Goal: Information Seeking & Learning: Understand process/instructions

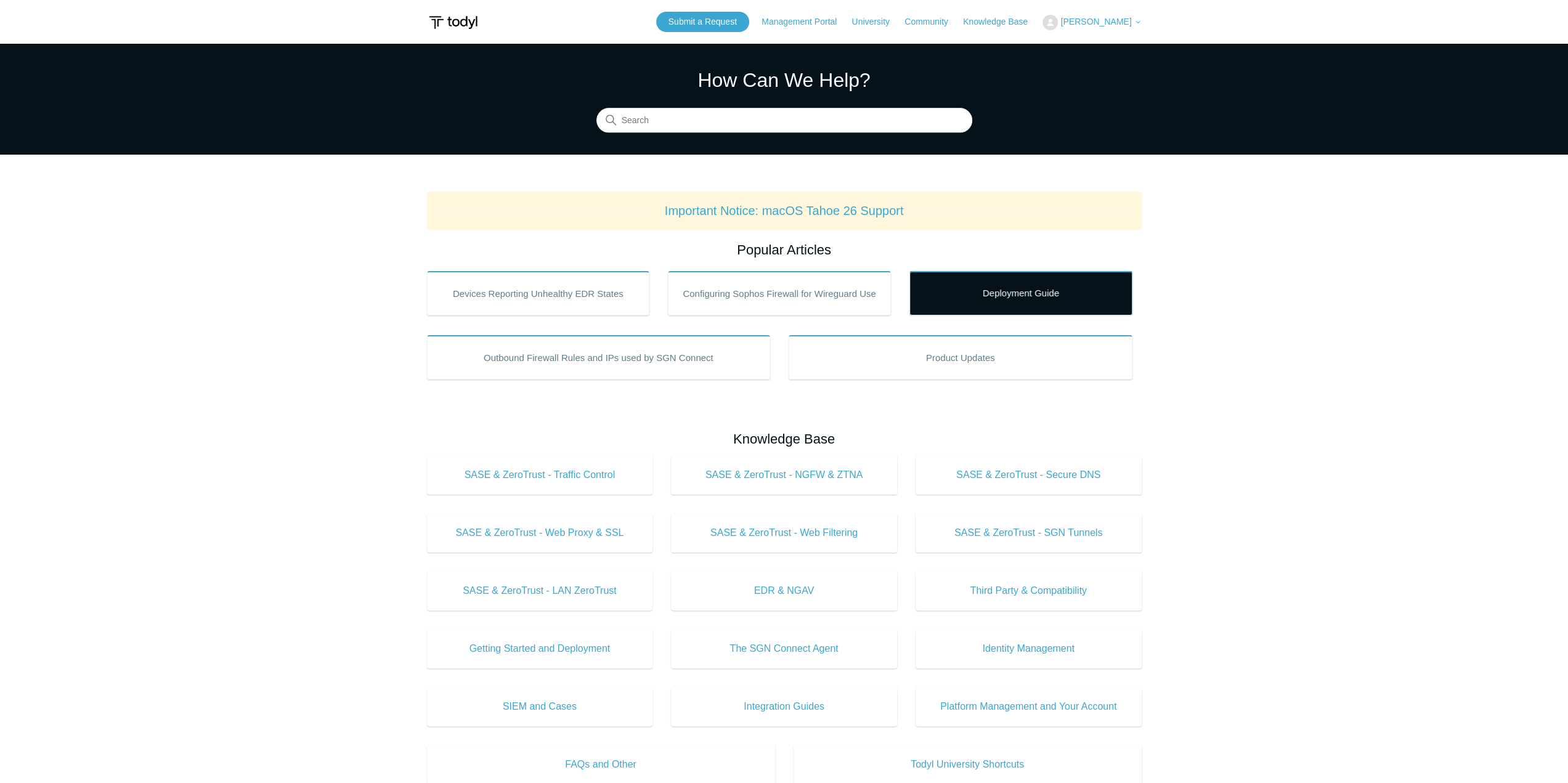
click at [1024, 285] on link "Deployment Guide" at bounding box center [1020, 294] width 223 height 44
click at [1055, 286] on link "Deployment Guide" at bounding box center [1020, 294] width 223 height 44
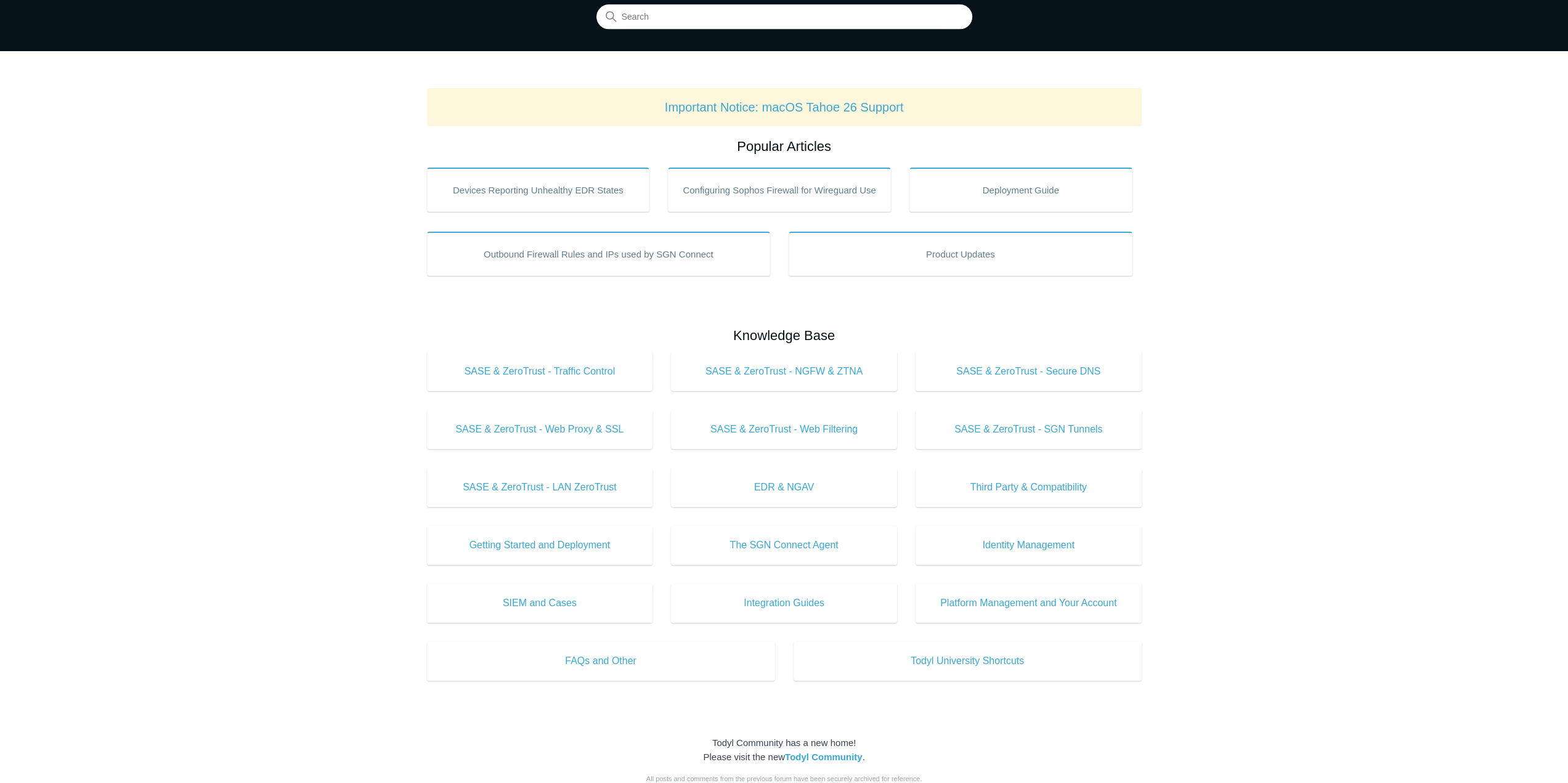
scroll to position [123, 0]
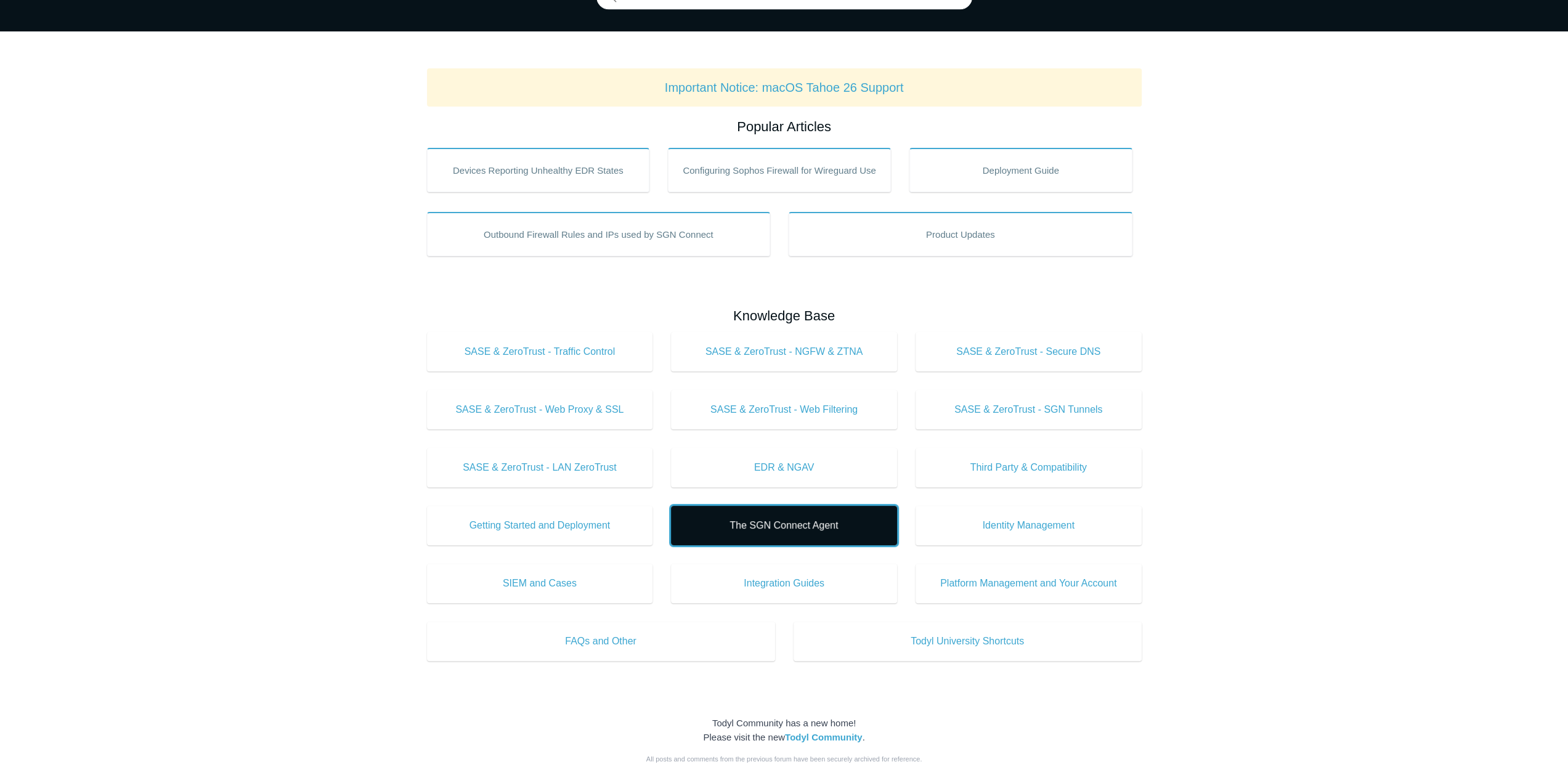
click at [840, 525] on span "The SGN Connect Agent" at bounding box center [784, 525] width 189 height 15
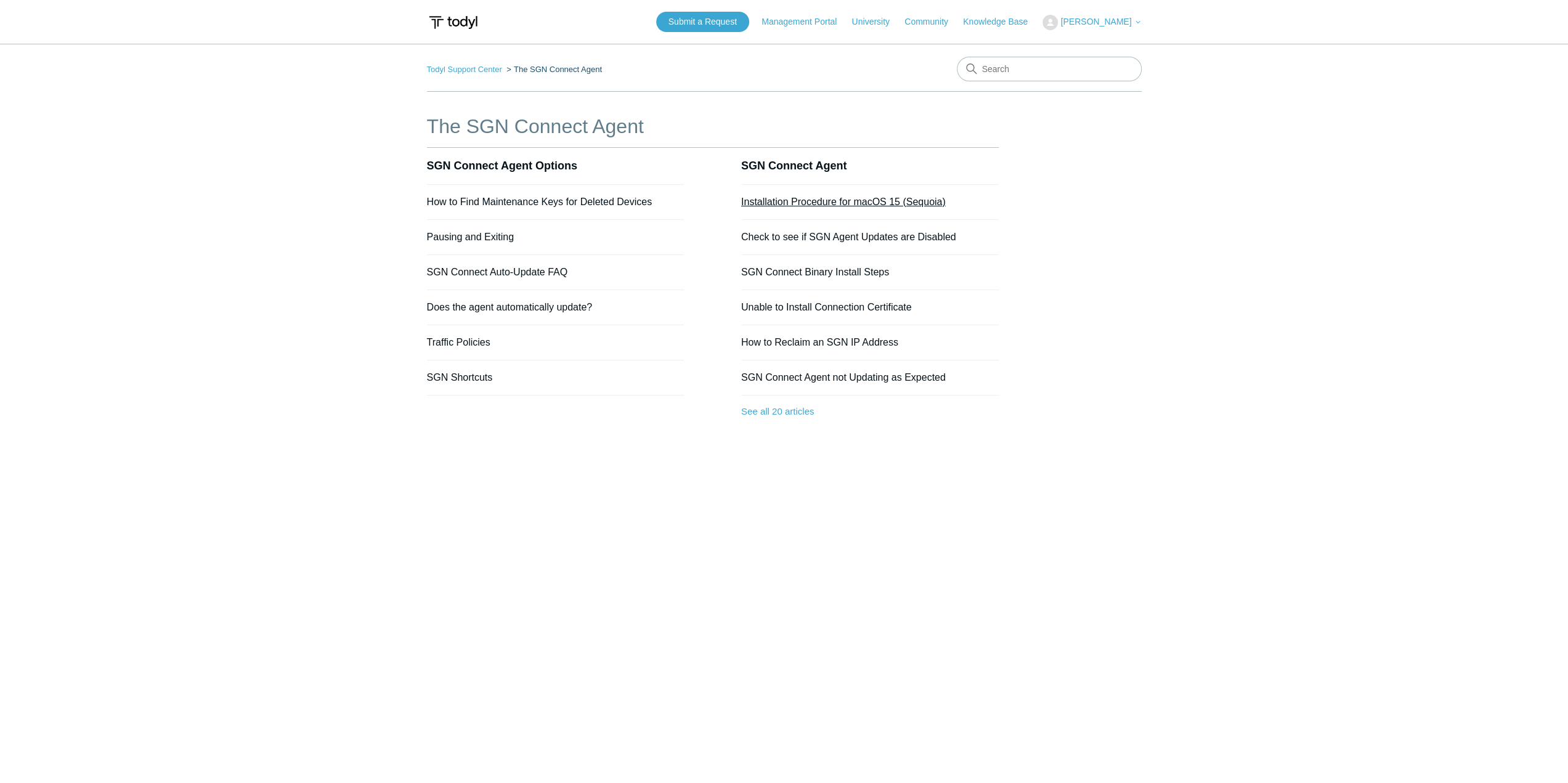
click at [860, 199] on link "Installation Procedure for macOS 15 (Sequoia)" at bounding box center [843, 201] width 204 height 10
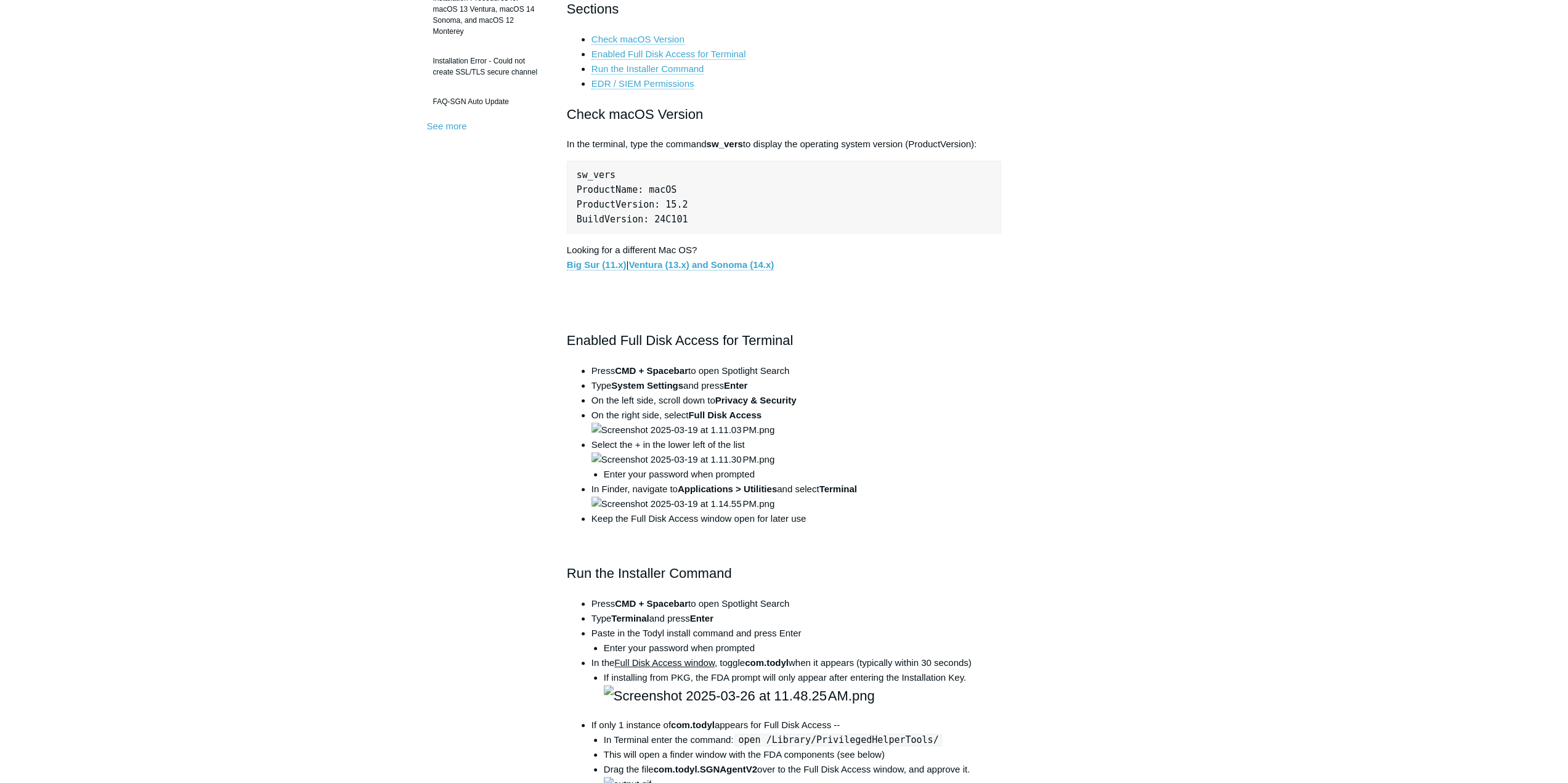
drag, startPoint x: 1098, startPoint y: 290, endPoint x: 1108, endPoint y: 429, distance: 139.4
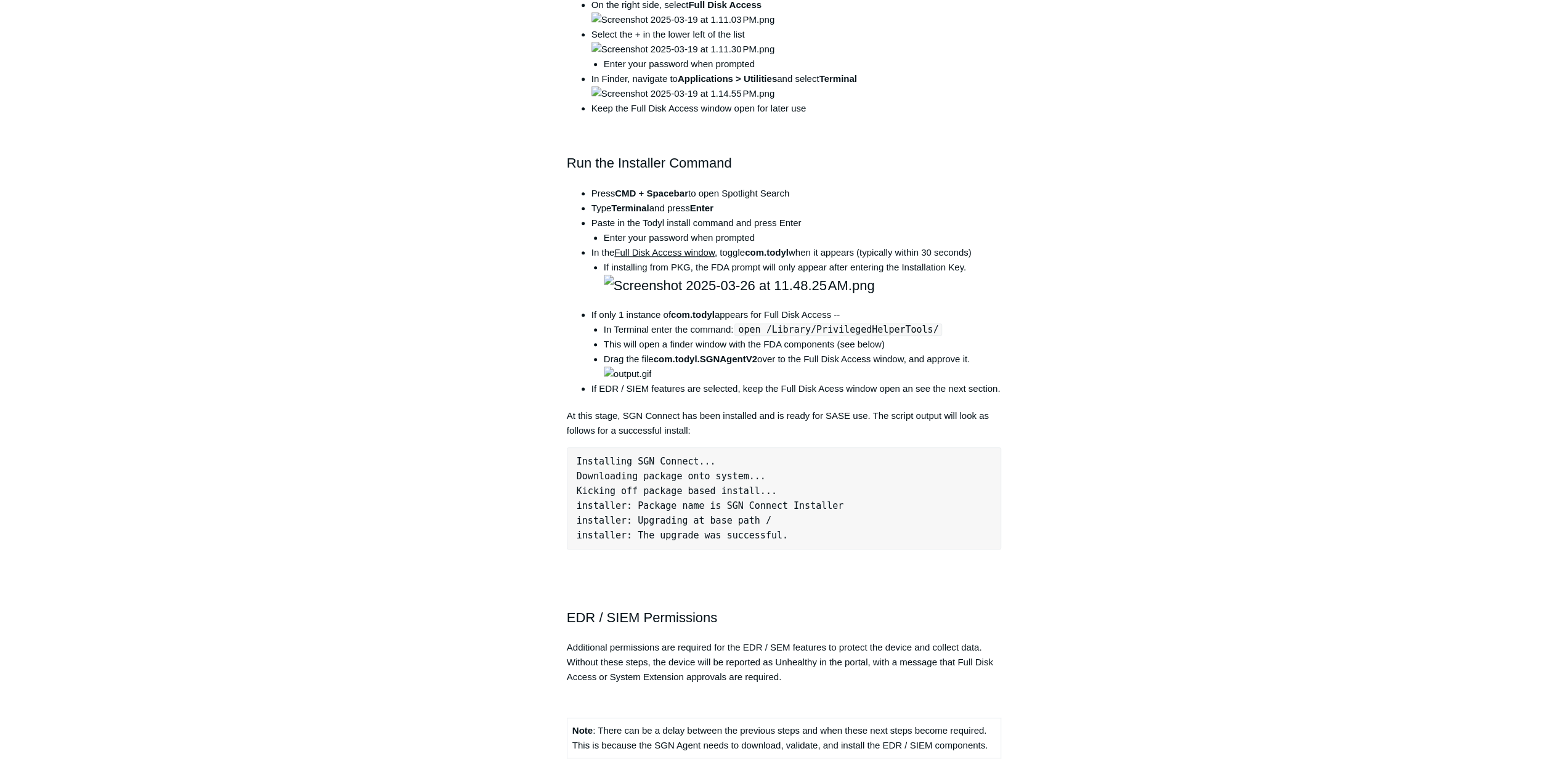
drag, startPoint x: 1111, startPoint y: 243, endPoint x: 1133, endPoint y: 438, distance: 196.2
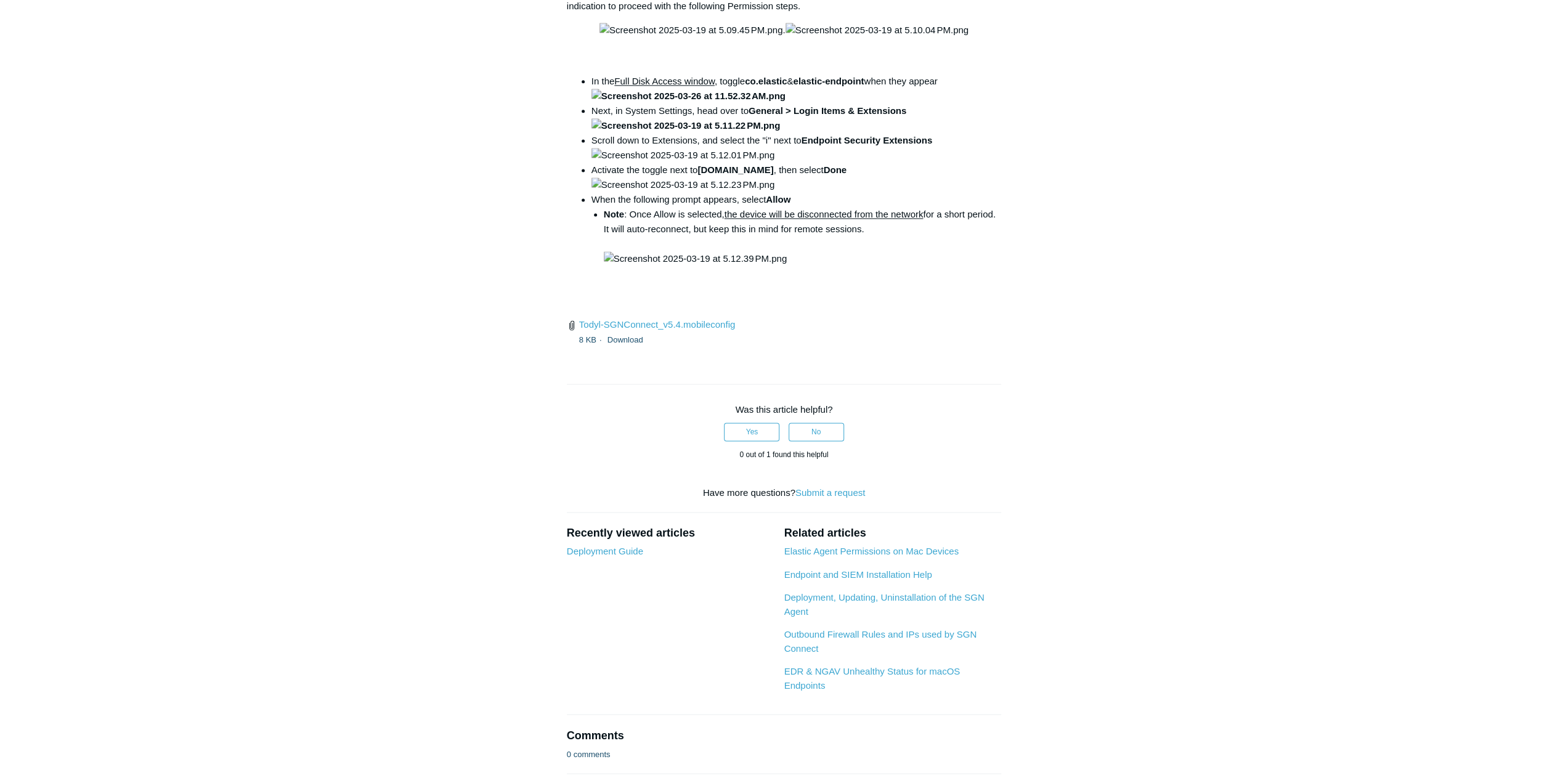
drag, startPoint x: 1091, startPoint y: 275, endPoint x: 1128, endPoint y: 438, distance: 167.1
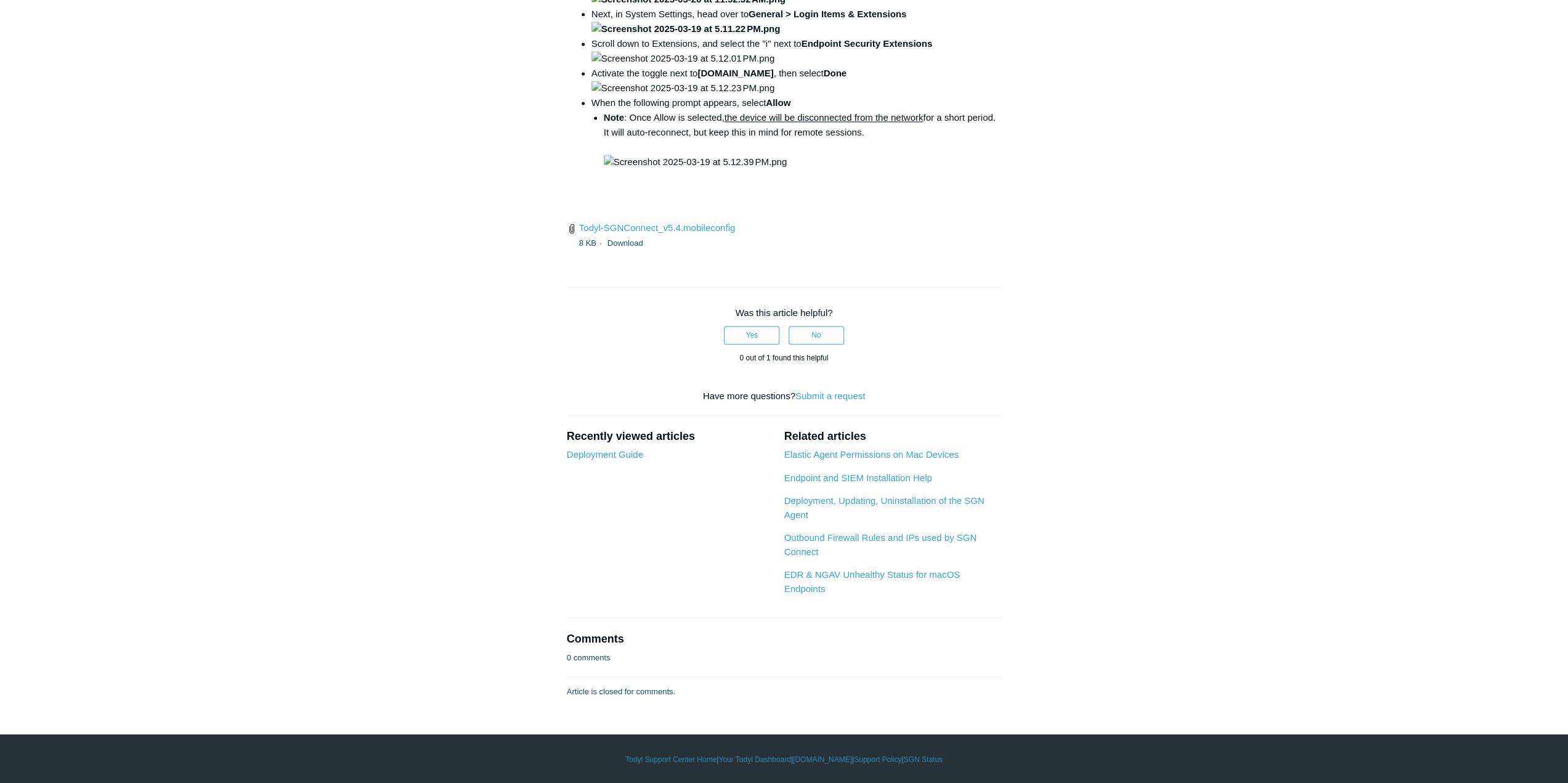
scroll to position [2708, 0]
drag, startPoint x: 1098, startPoint y: 504, endPoint x: 1080, endPoint y: 294, distance: 210.8
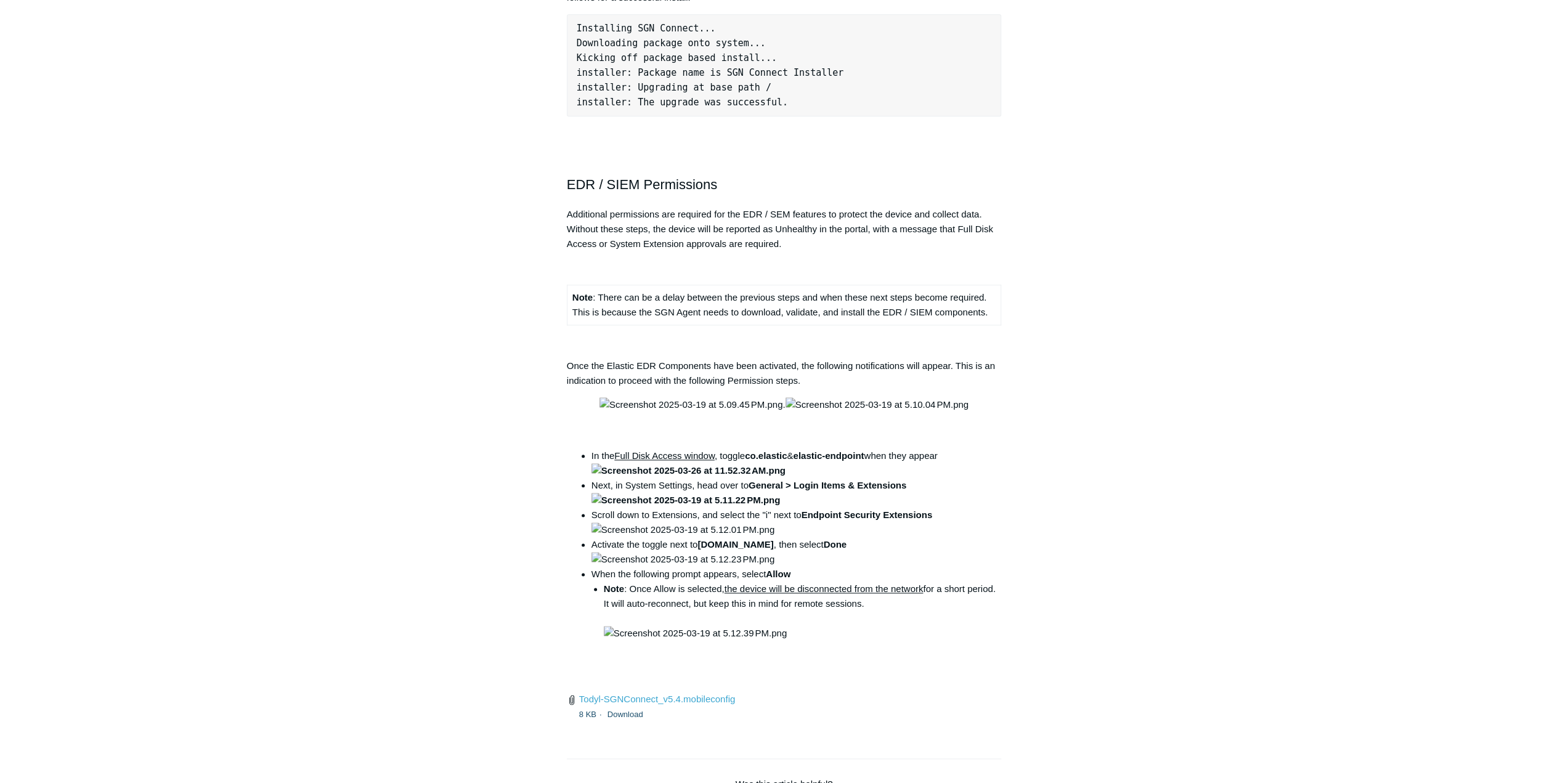
drag, startPoint x: 1171, startPoint y: 633, endPoint x: 1071, endPoint y: 403, distance: 250.8
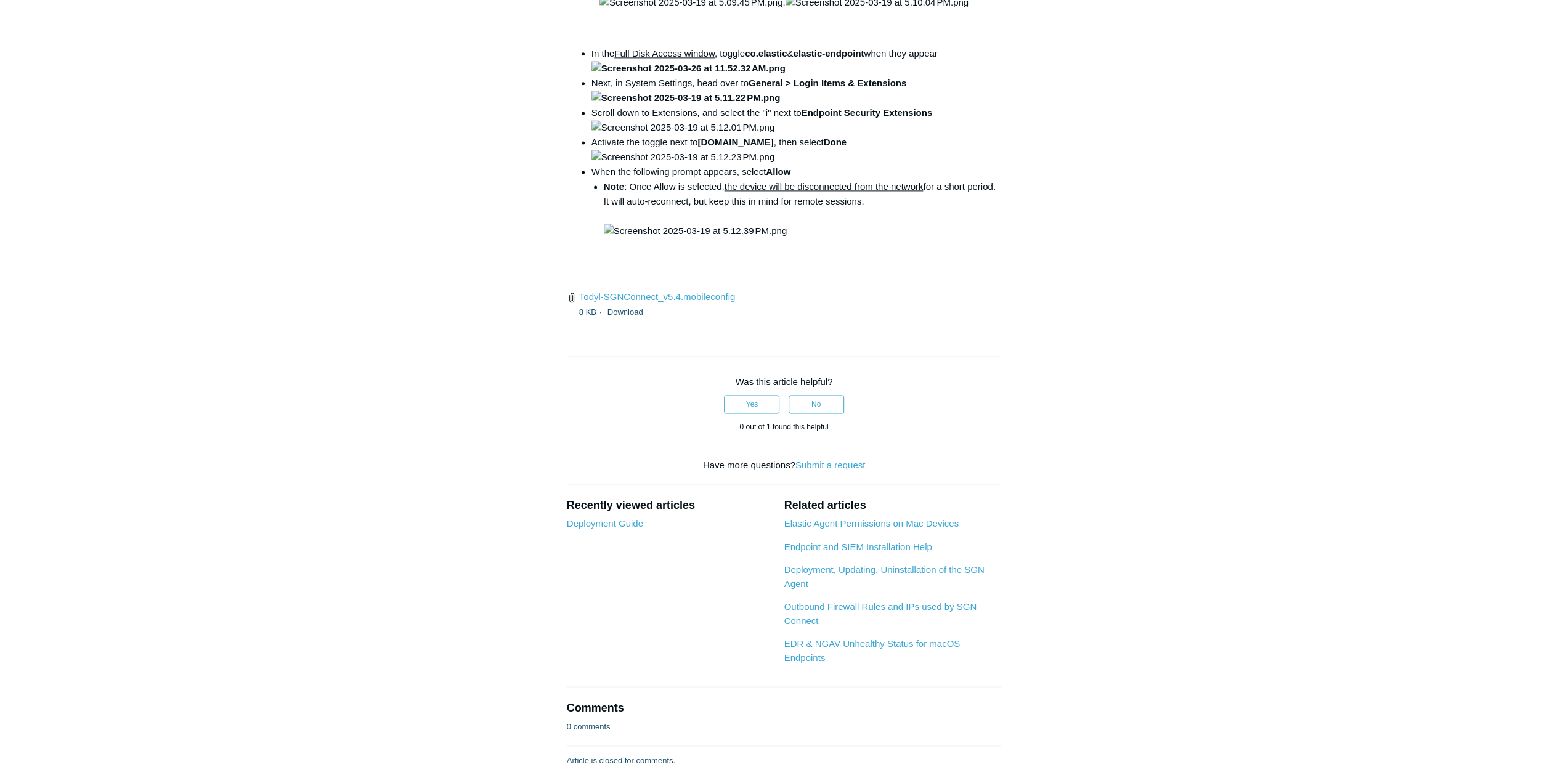
scroll to position [1689, 0]
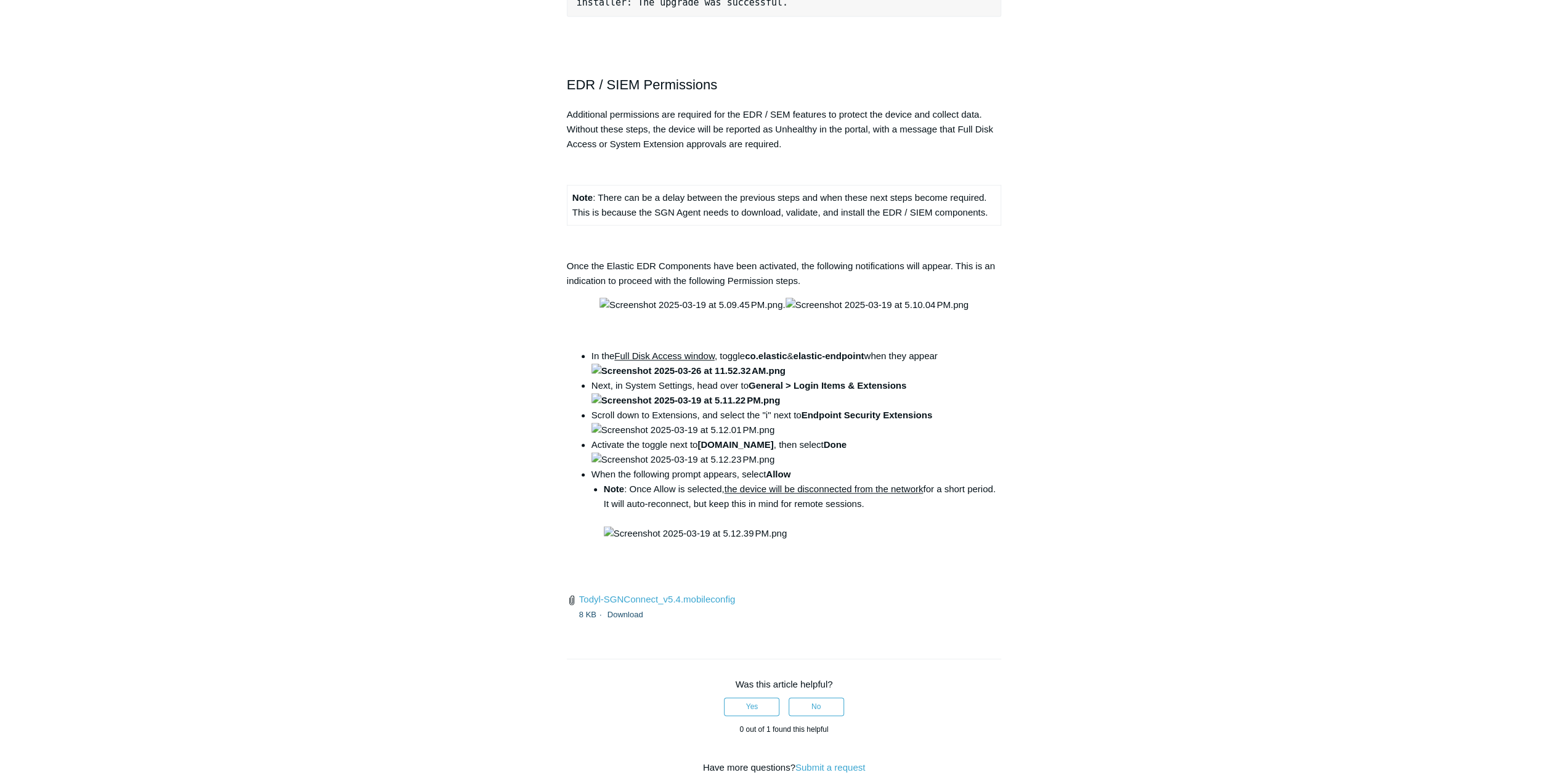
drag, startPoint x: 486, startPoint y: 560, endPoint x: 474, endPoint y: 523, distance: 38.9
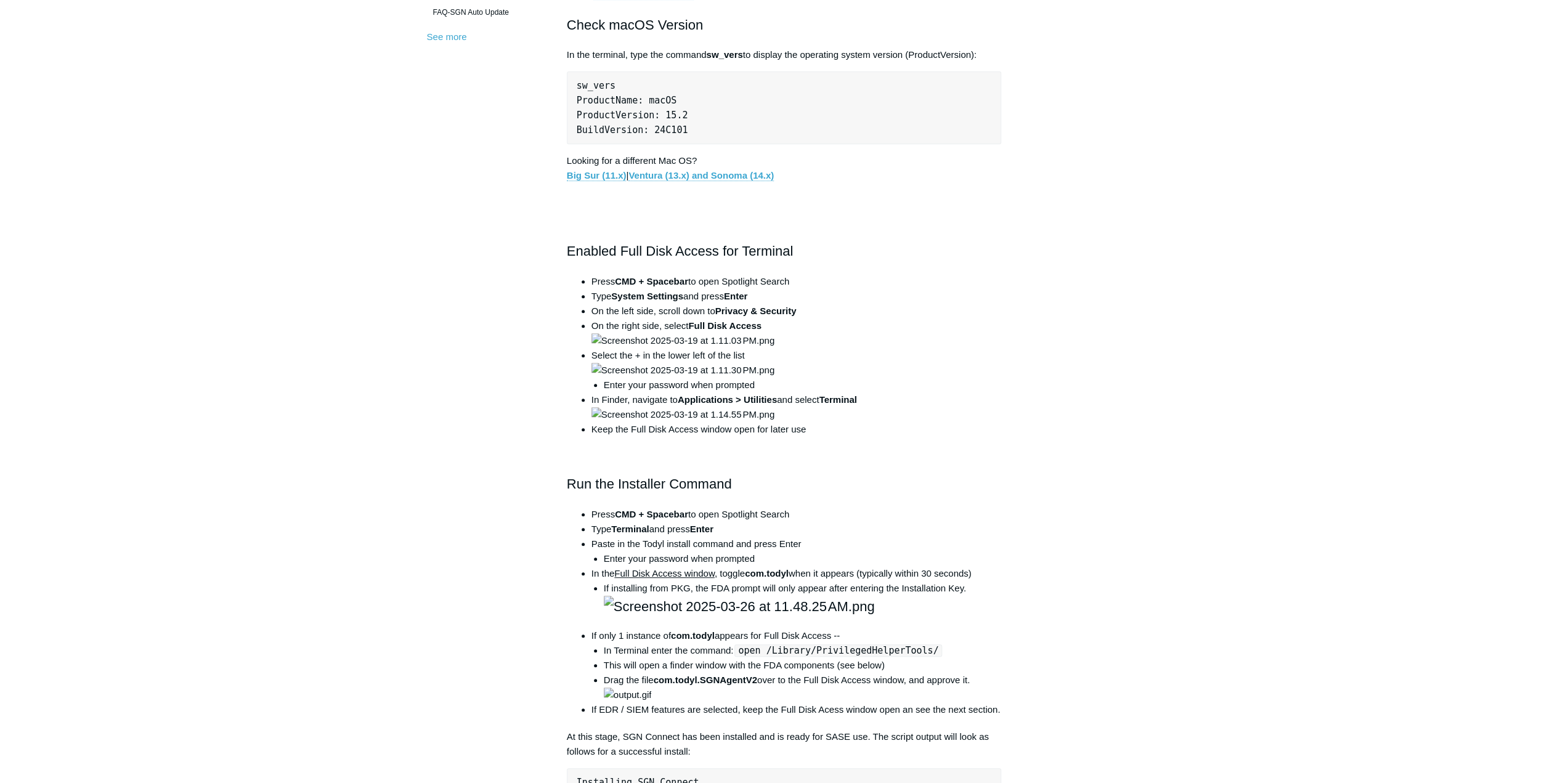
scroll to position [0, 0]
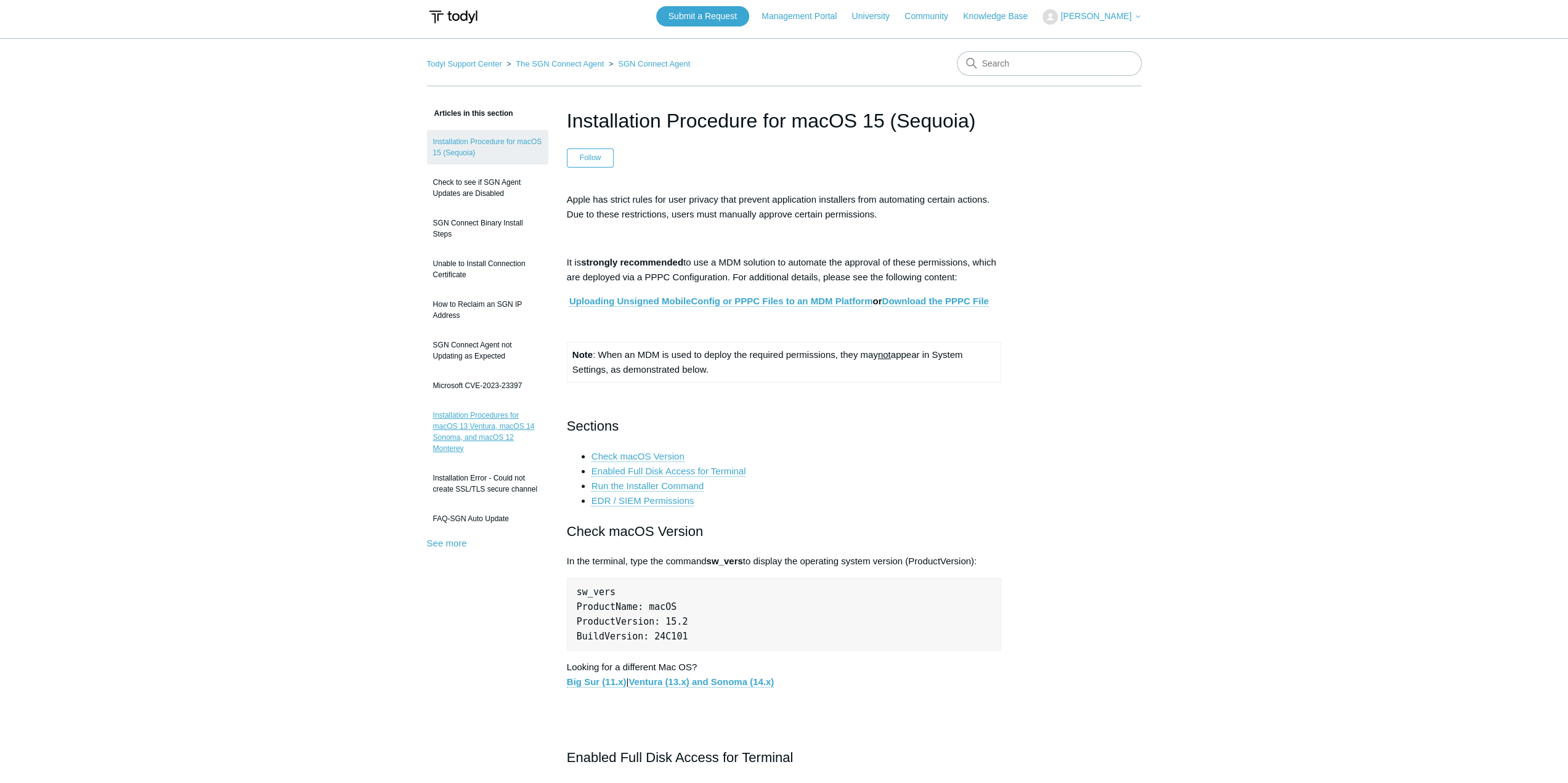
drag, startPoint x: 538, startPoint y: 648, endPoint x: 491, endPoint y: 419, distance: 233.8
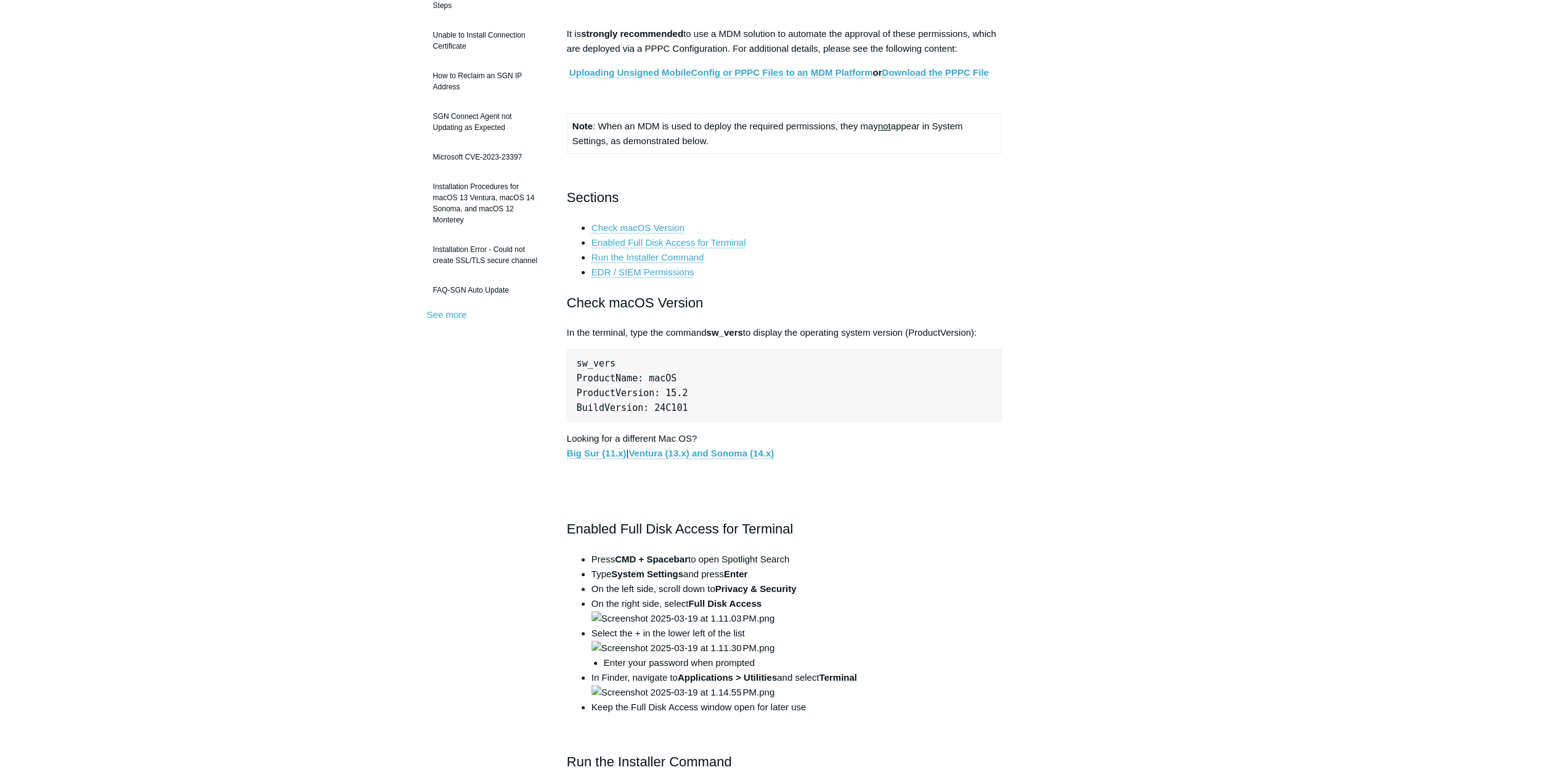
scroll to position [329, 0]
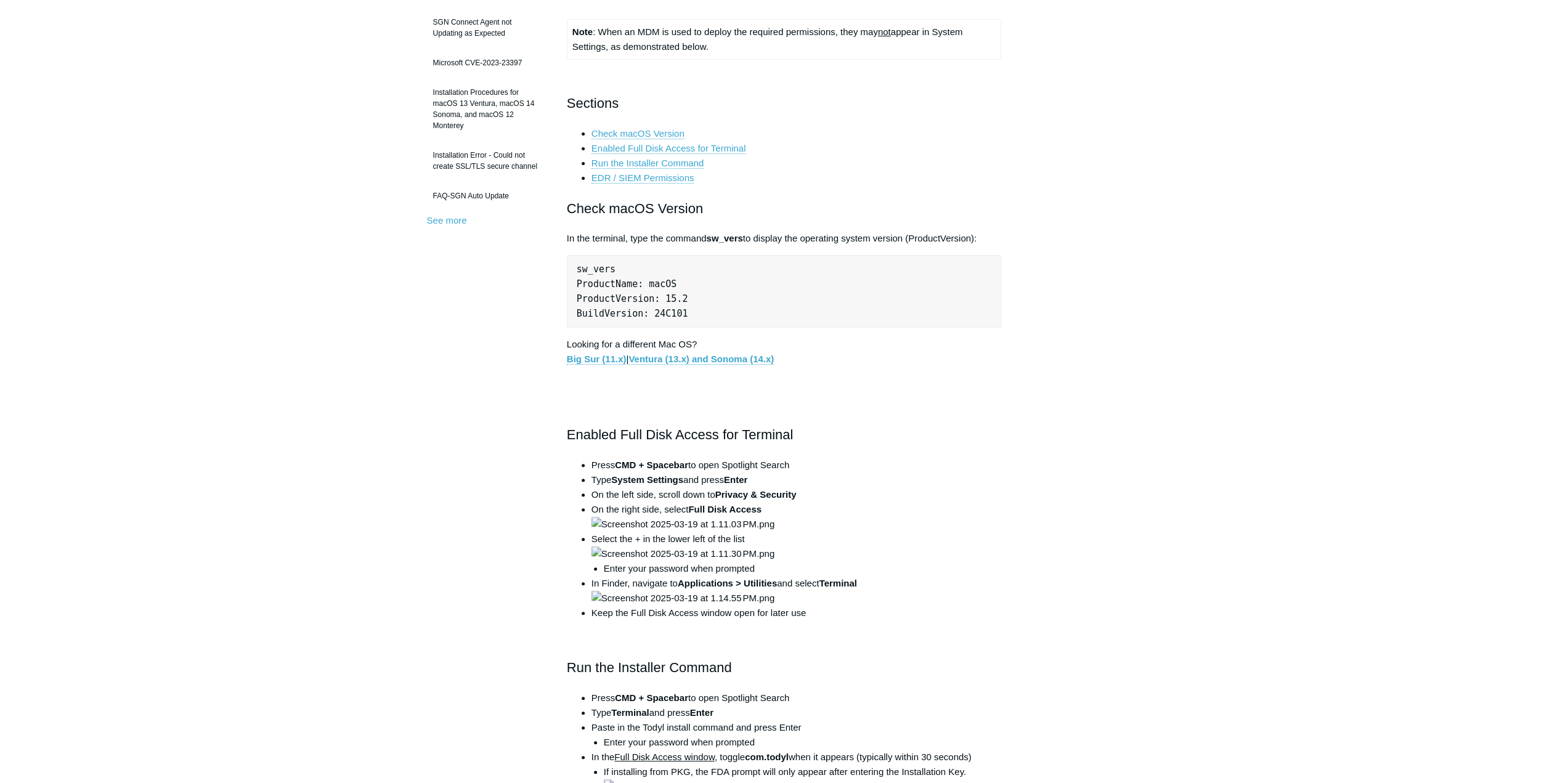
drag, startPoint x: 1069, startPoint y: 482, endPoint x: 1066, endPoint y: 564, distance: 82.1
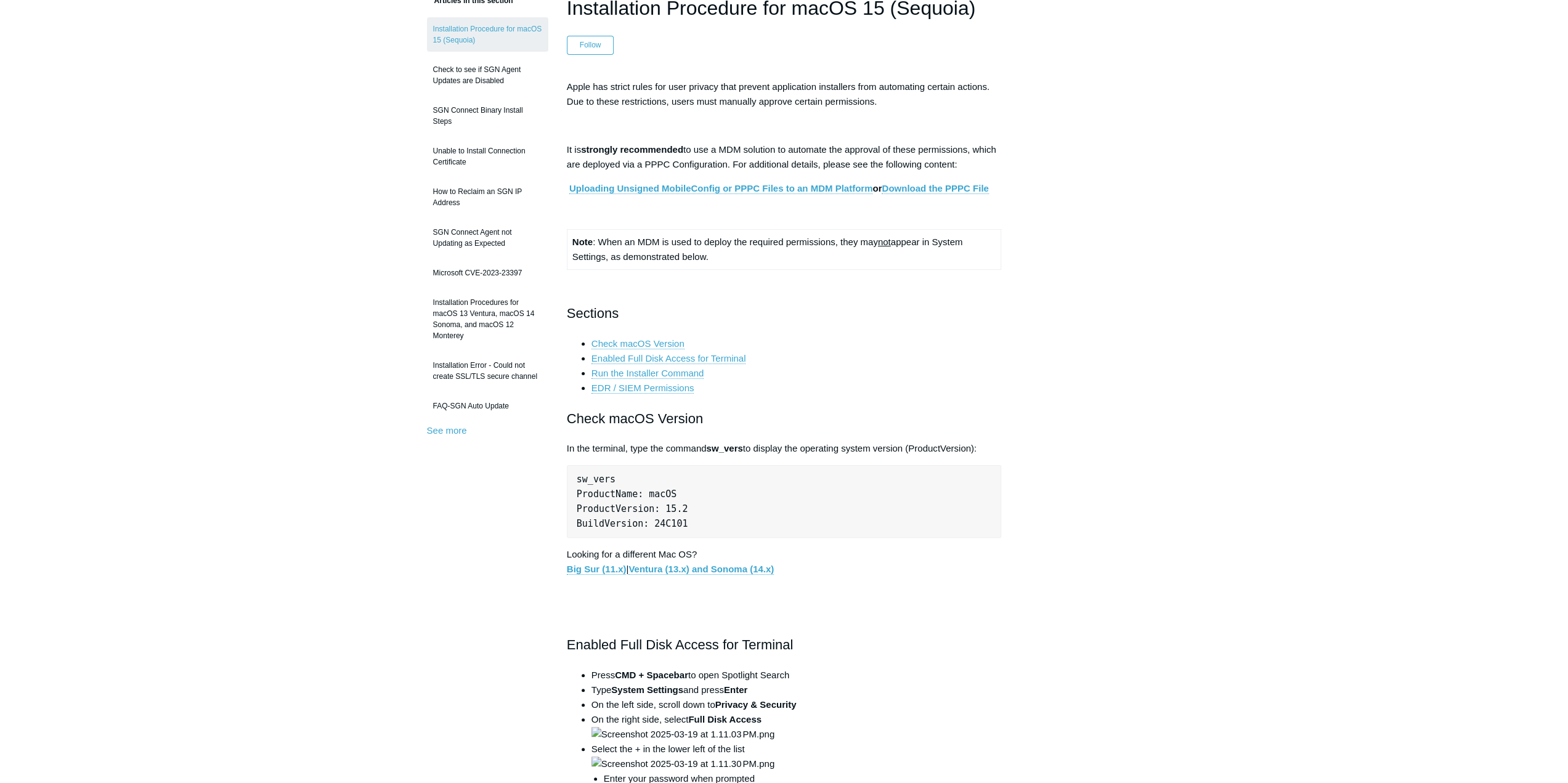
scroll to position [25, 0]
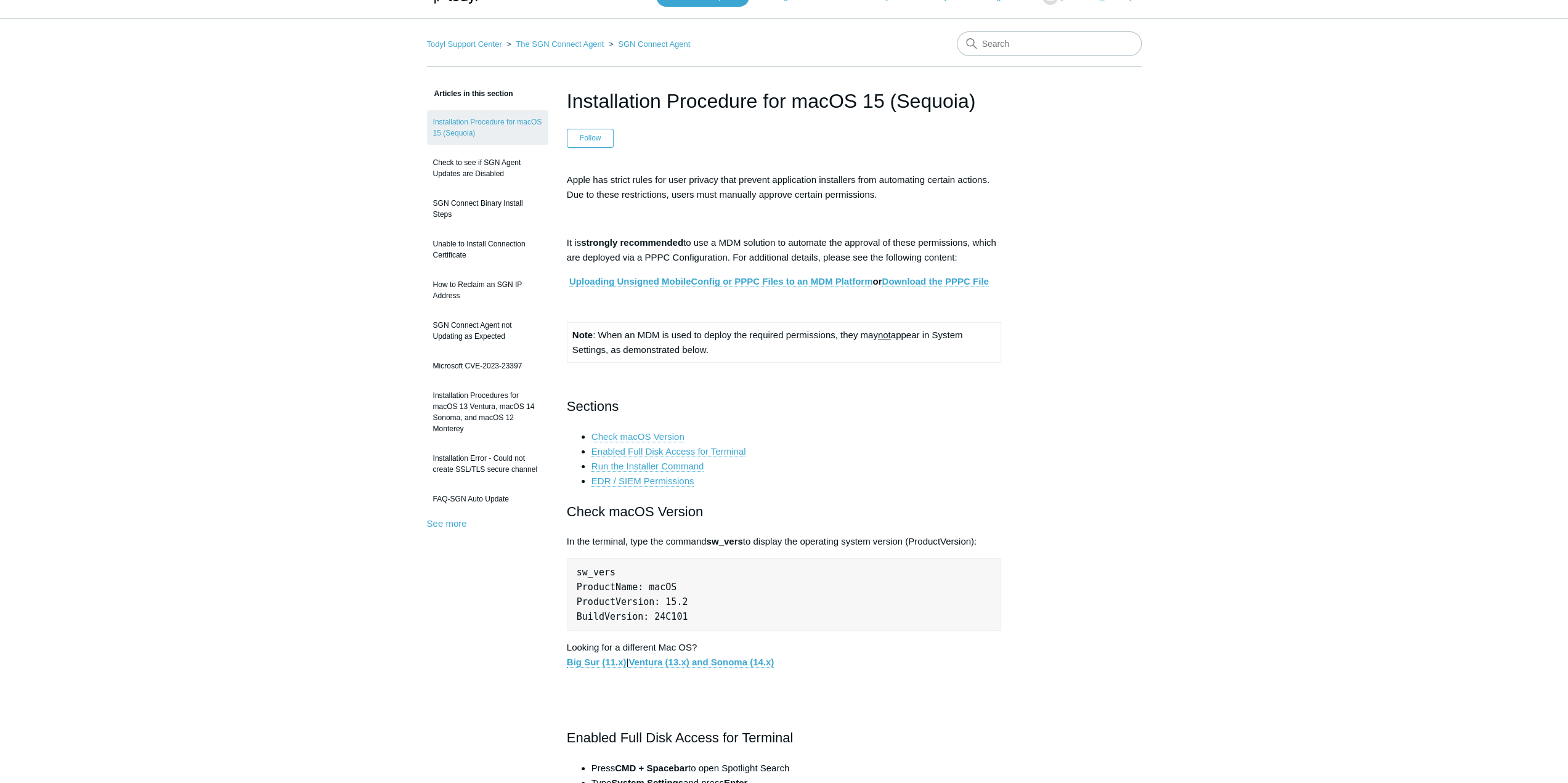
drag, startPoint x: 1079, startPoint y: 420, endPoint x: 1057, endPoint y: 316, distance: 106.3
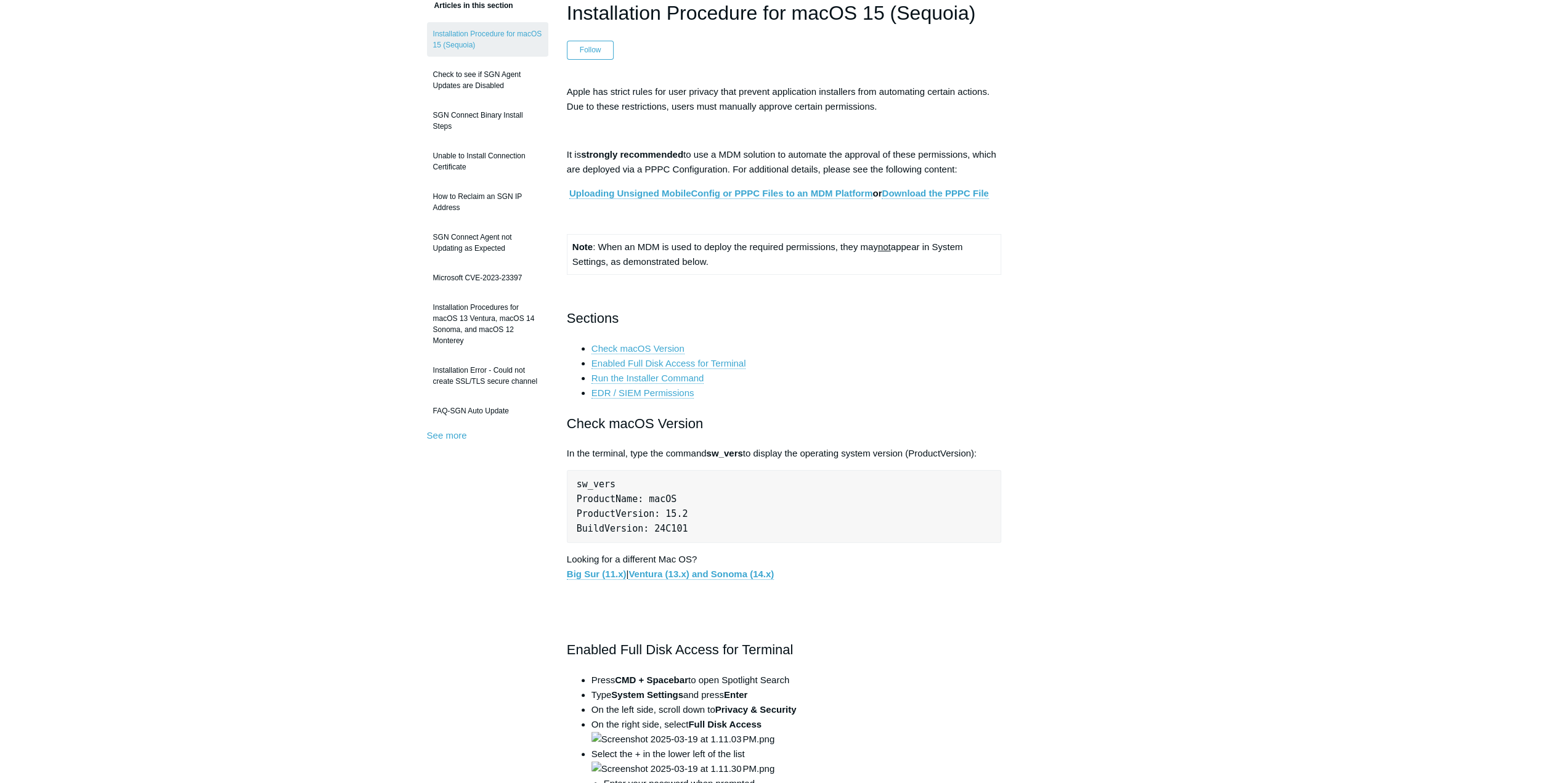
drag, startPoint x: 1078, startPoint y: 334, endPoint x: 1082, endPoint y: 370, distance: 36.2
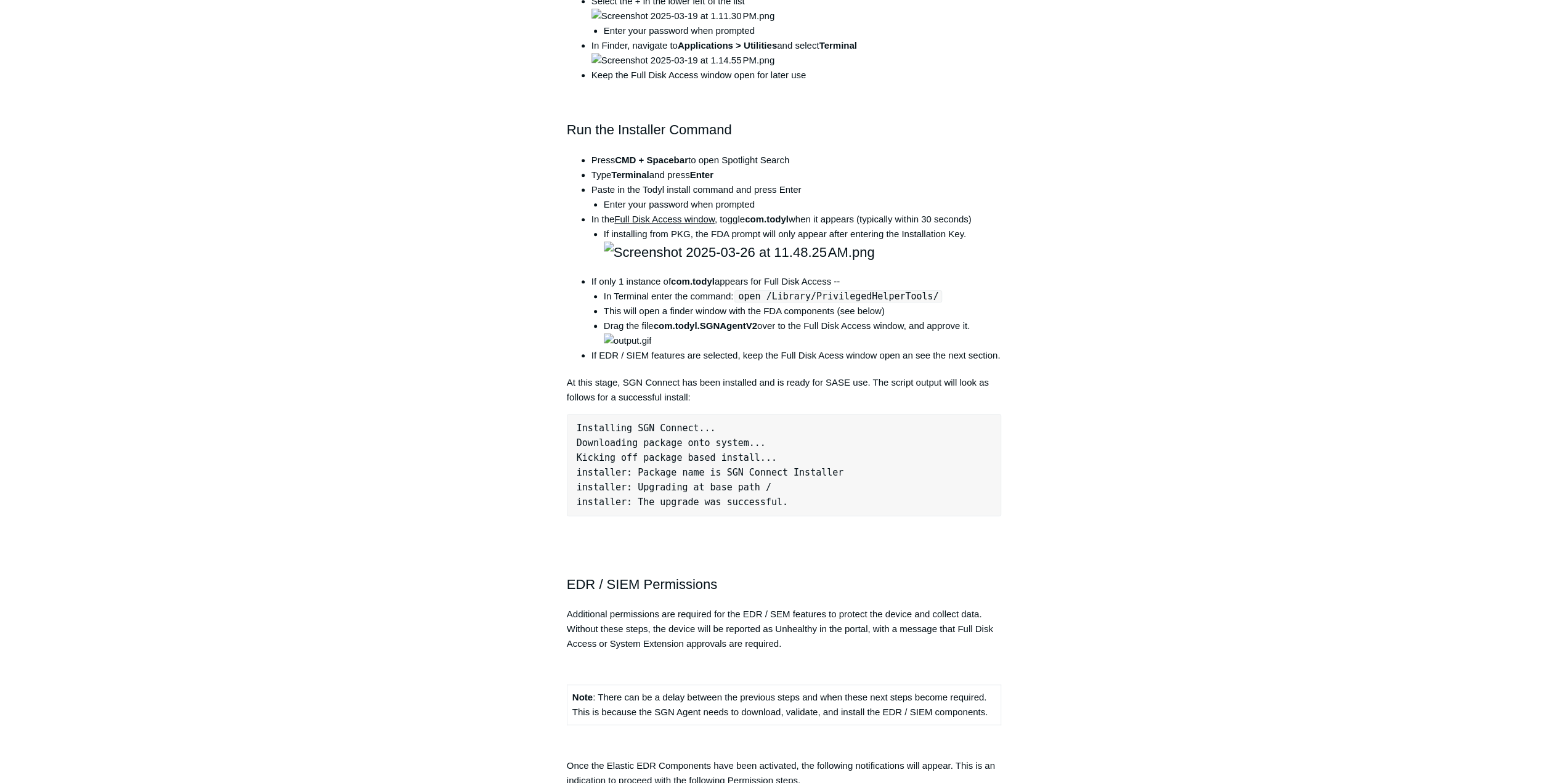
scroll to position [1072, 0]
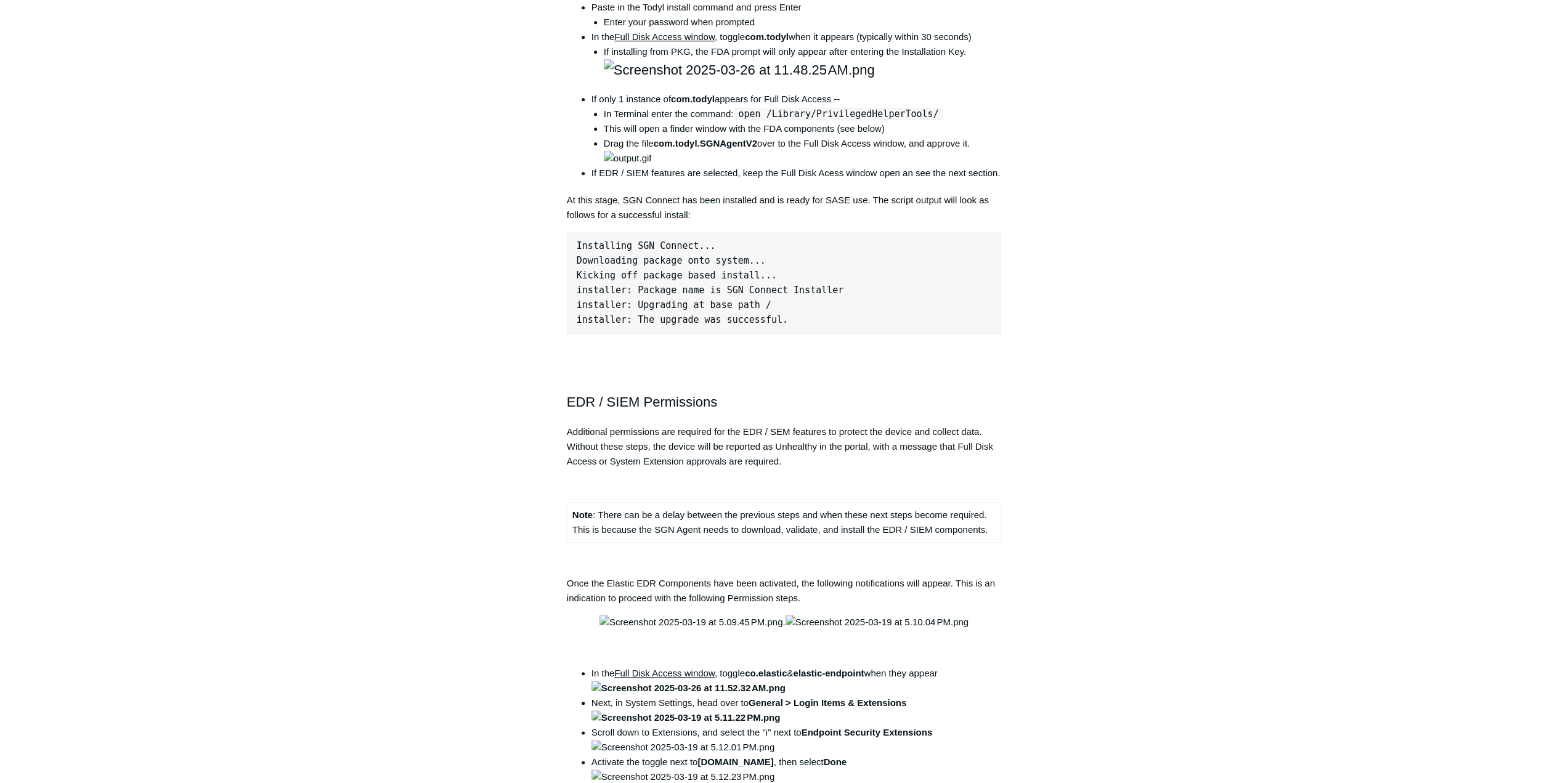
drag, startPoint x: 1091, startPoint y: 211, endPoint x: 1098, endPoint y: 352, distance: 141.2
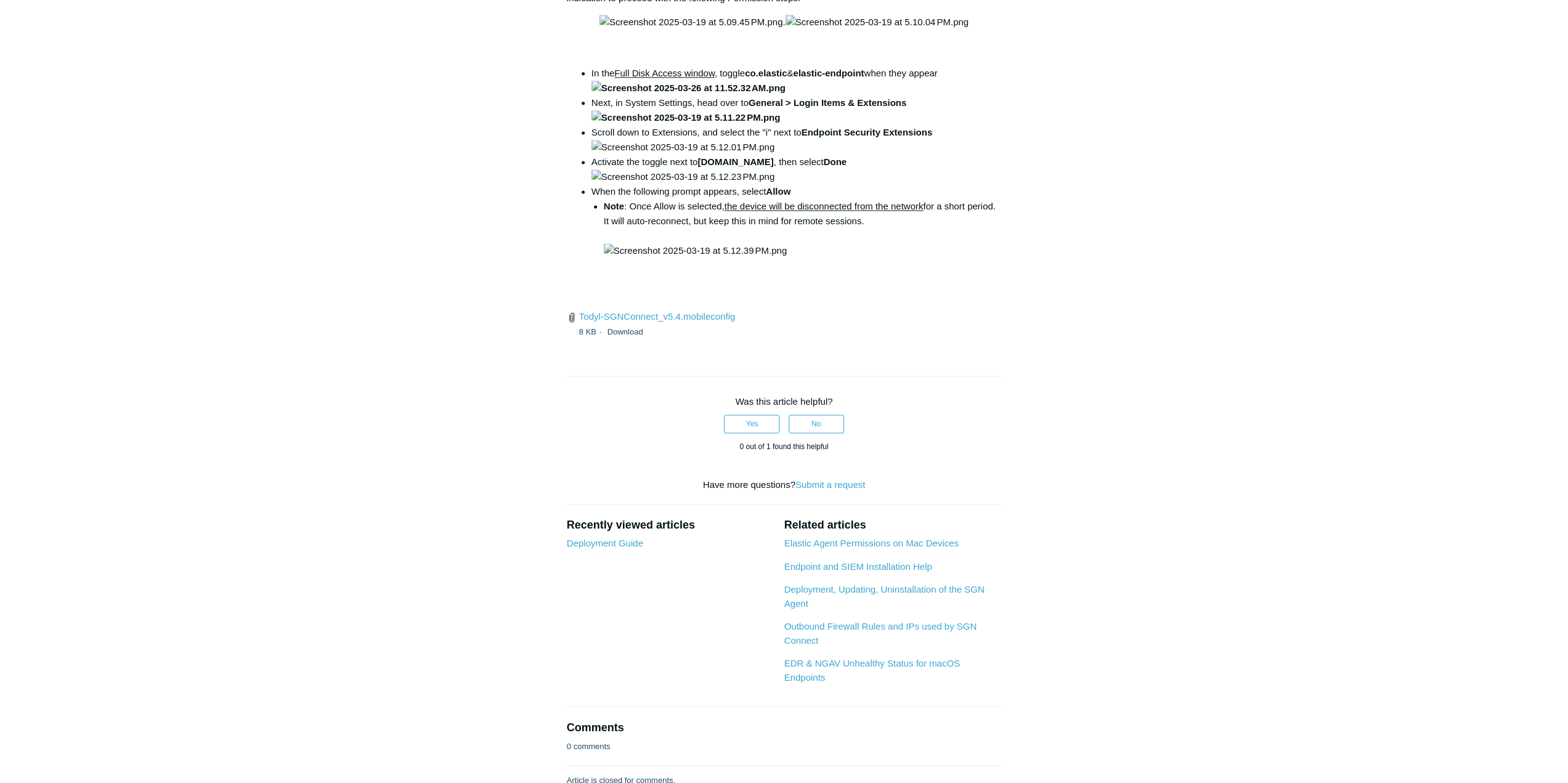
drag, startPoint x: 1124, startPoint y: 381, endPoint x: 1120, endPoint y: 534, distance: 153.1
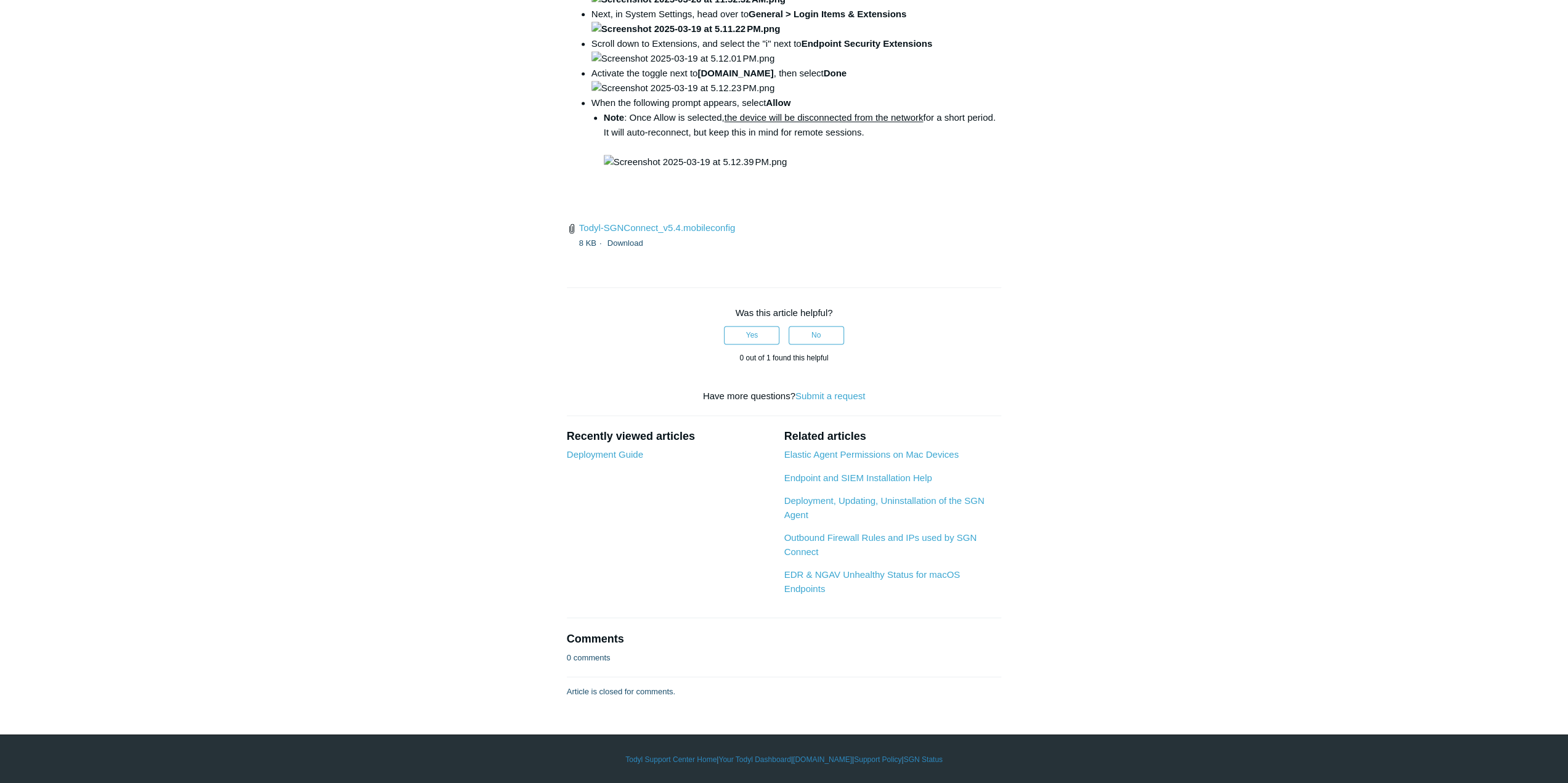
scroll to position [3880, 0]
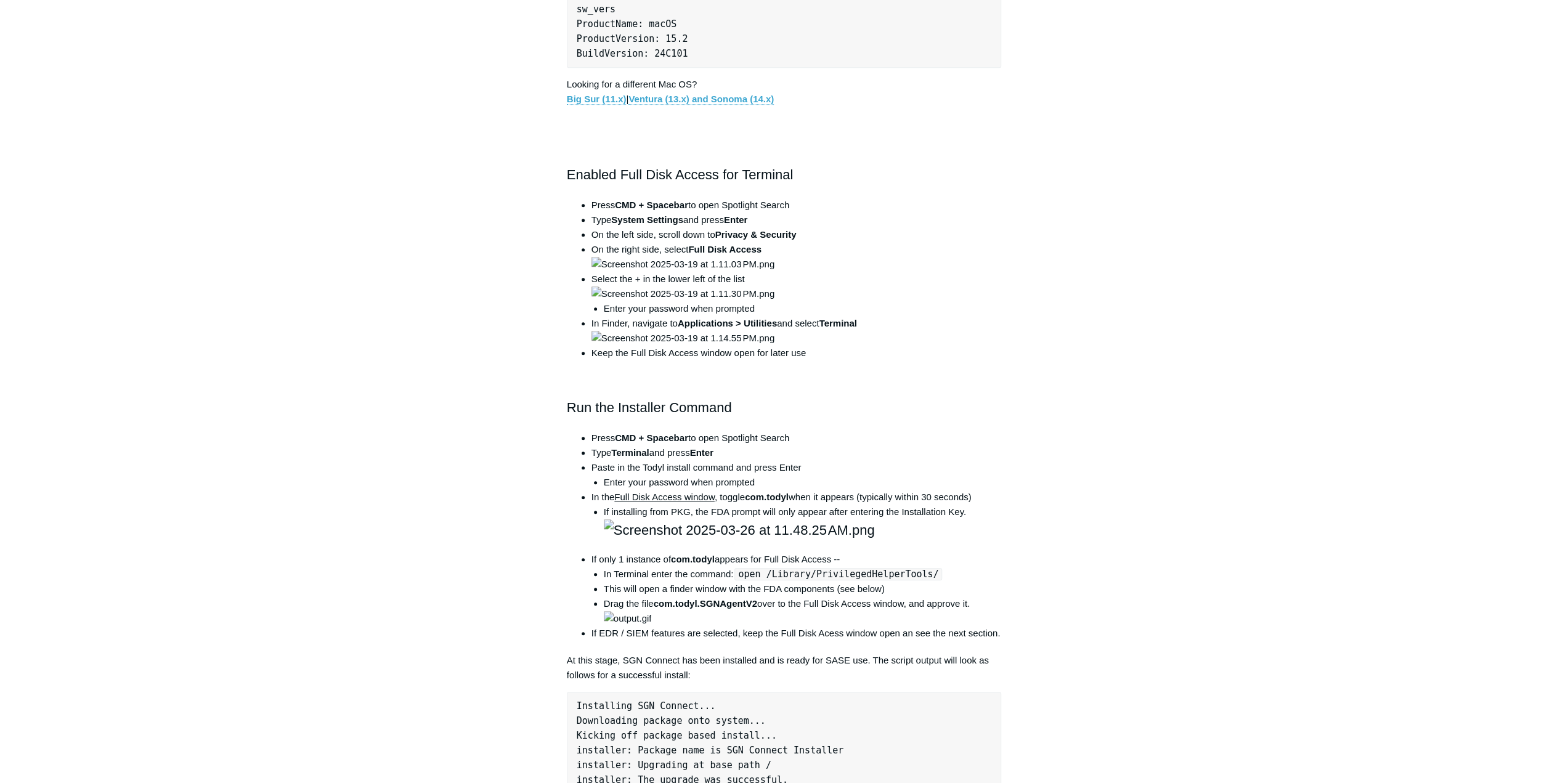
drag, startPoint x: 1056, startPoint y: 574, endPoint x: 1040, endPoint y: 339, distance: 235.5
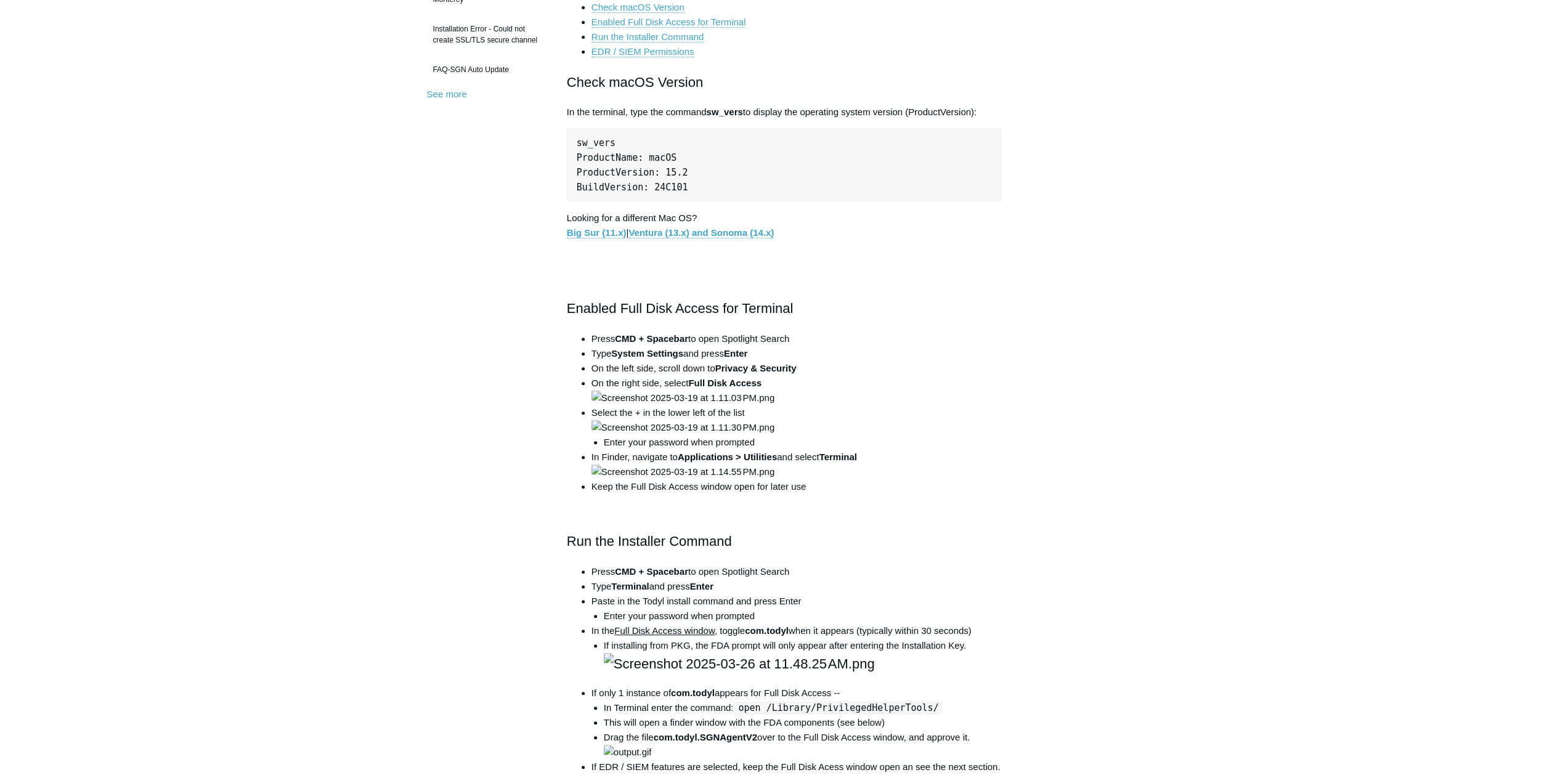
drag, startPoint x: 1067, startPoint y: 471, endPoint x: 1062, endPoint y: 499, distance: 28.4
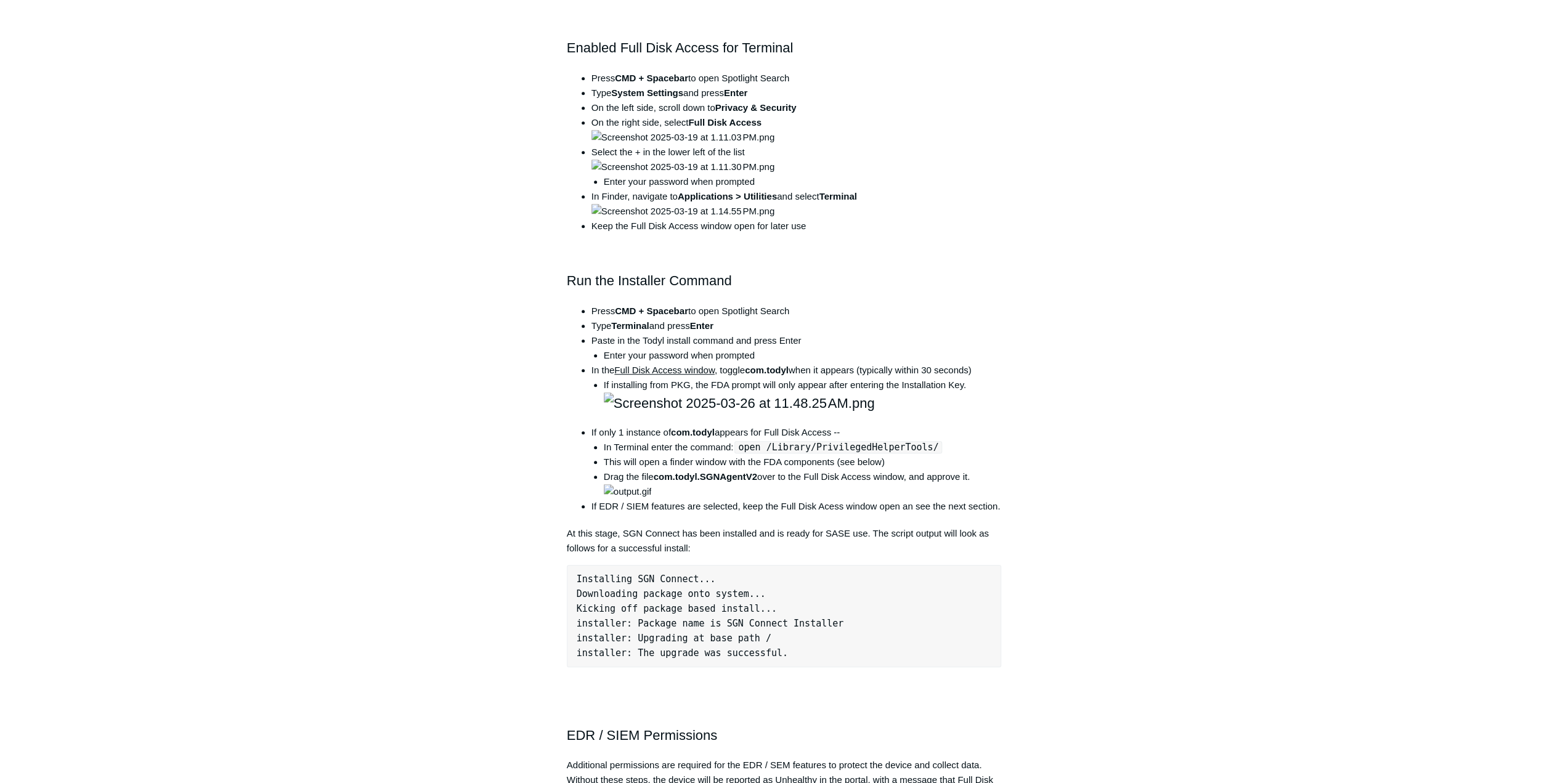
scroll to position [834, 0]
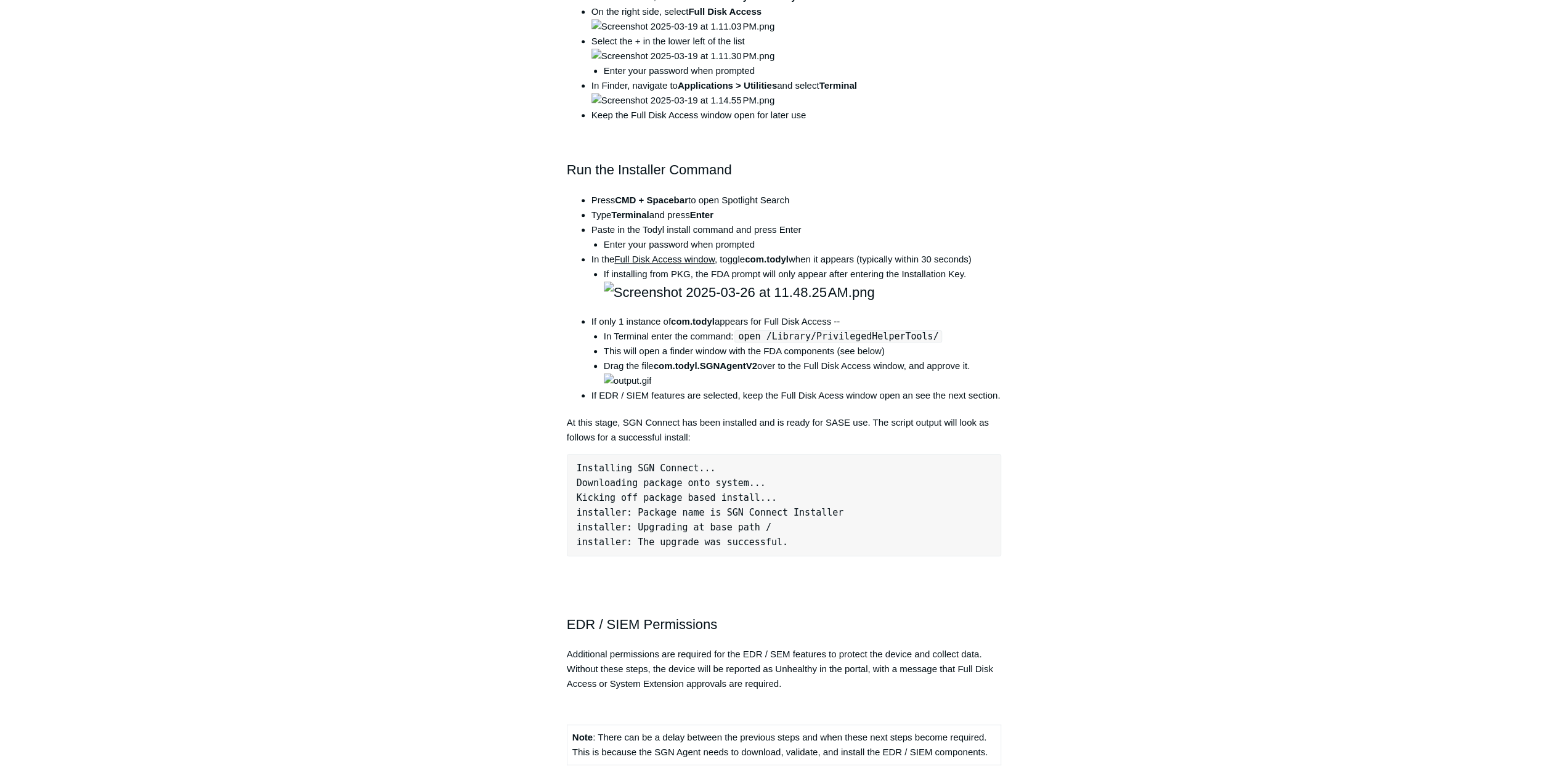
drag, startPoint x: 1138, startPoint y: 409, endPoint x: 1116, endPoint y: 525, distance: 118.1
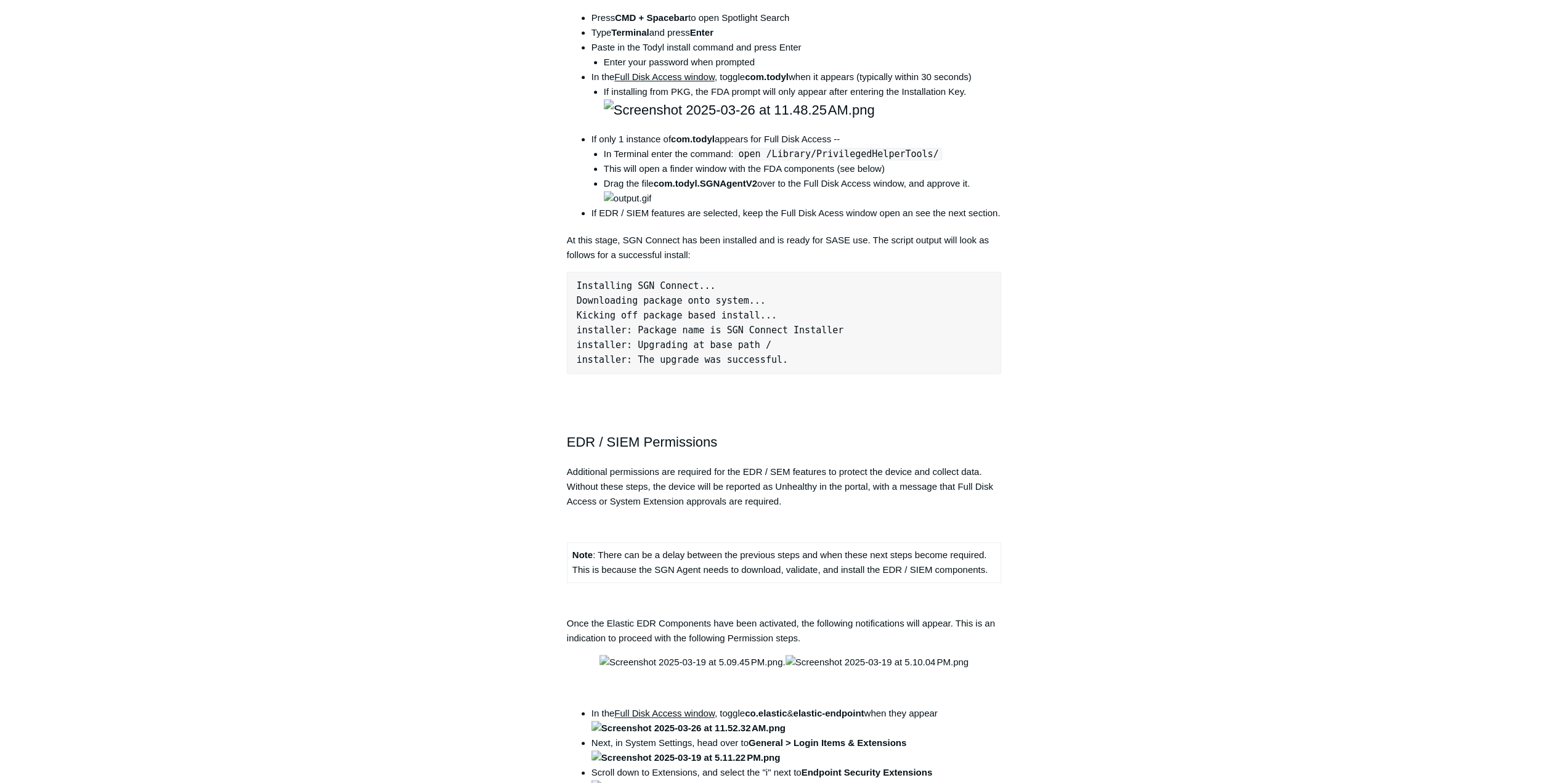
scroll to position [1072, 0]
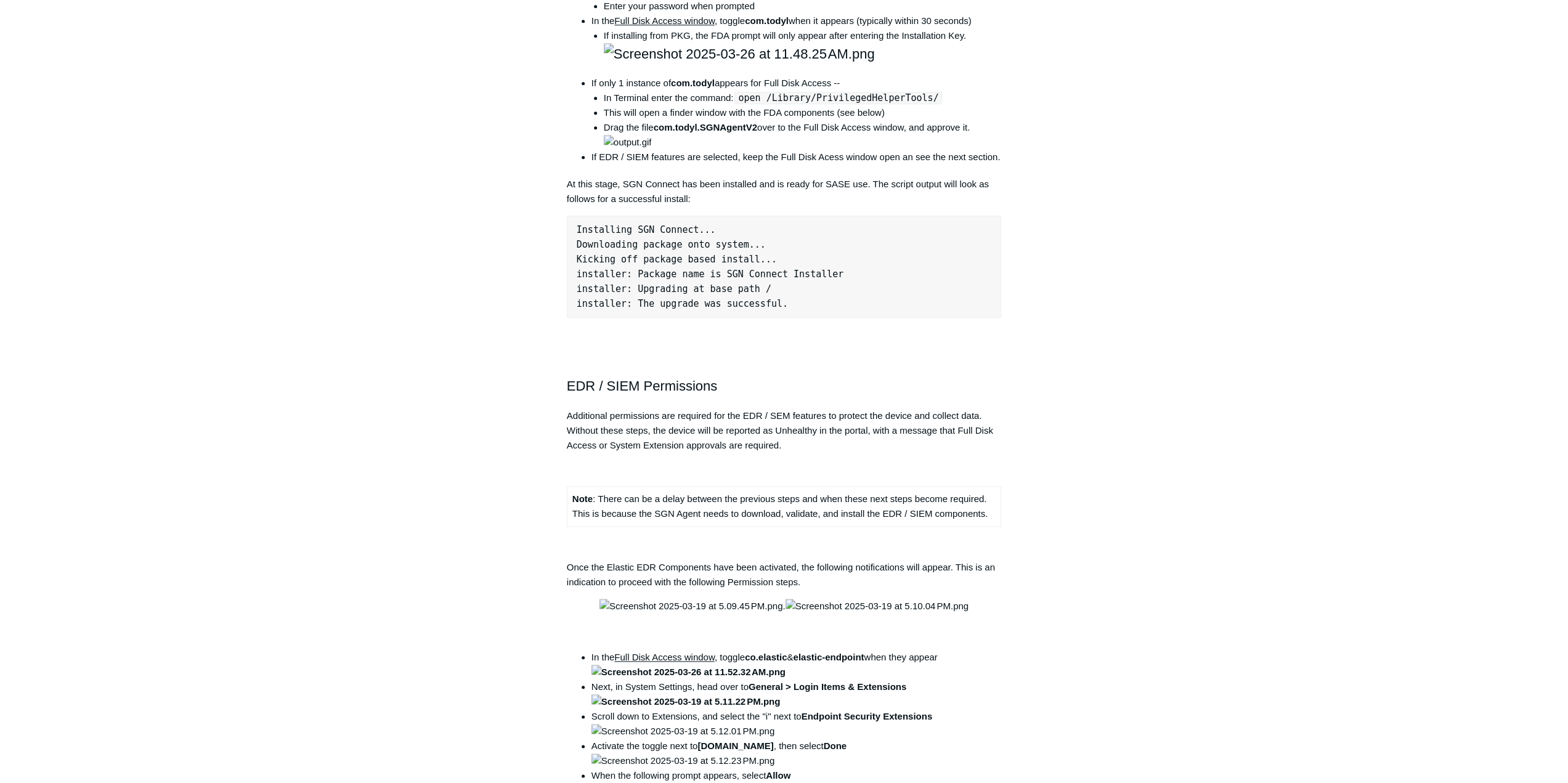
drag, startPoint x: 1098, startPoint y: 397, endPoint x: 1098, endPoint y: 478, distance: 81.0
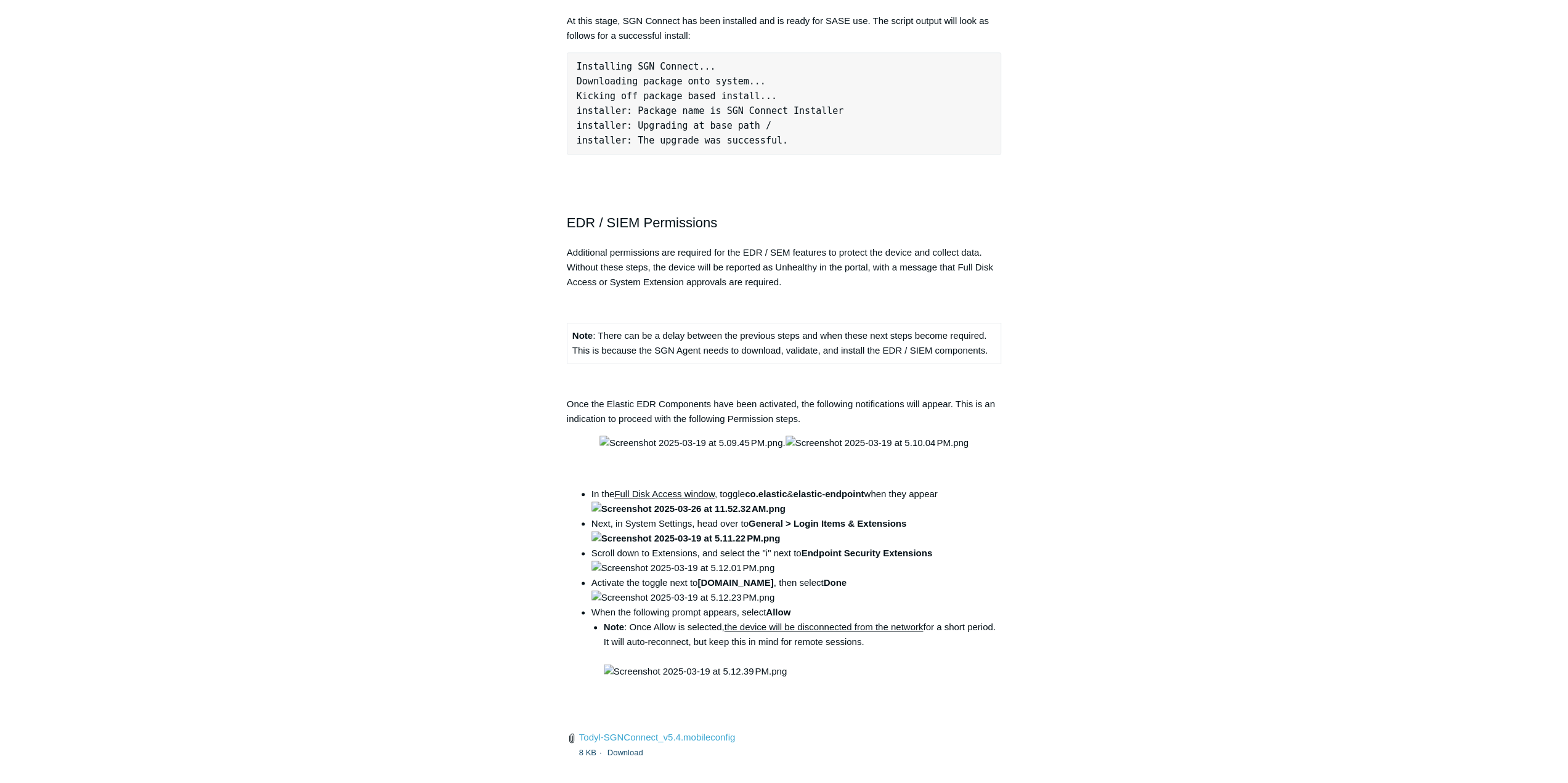
drag, startPoint x: 1111, startPoint y: 426, endPoint x: 1105, endPoint y: 500, distance: 74.2
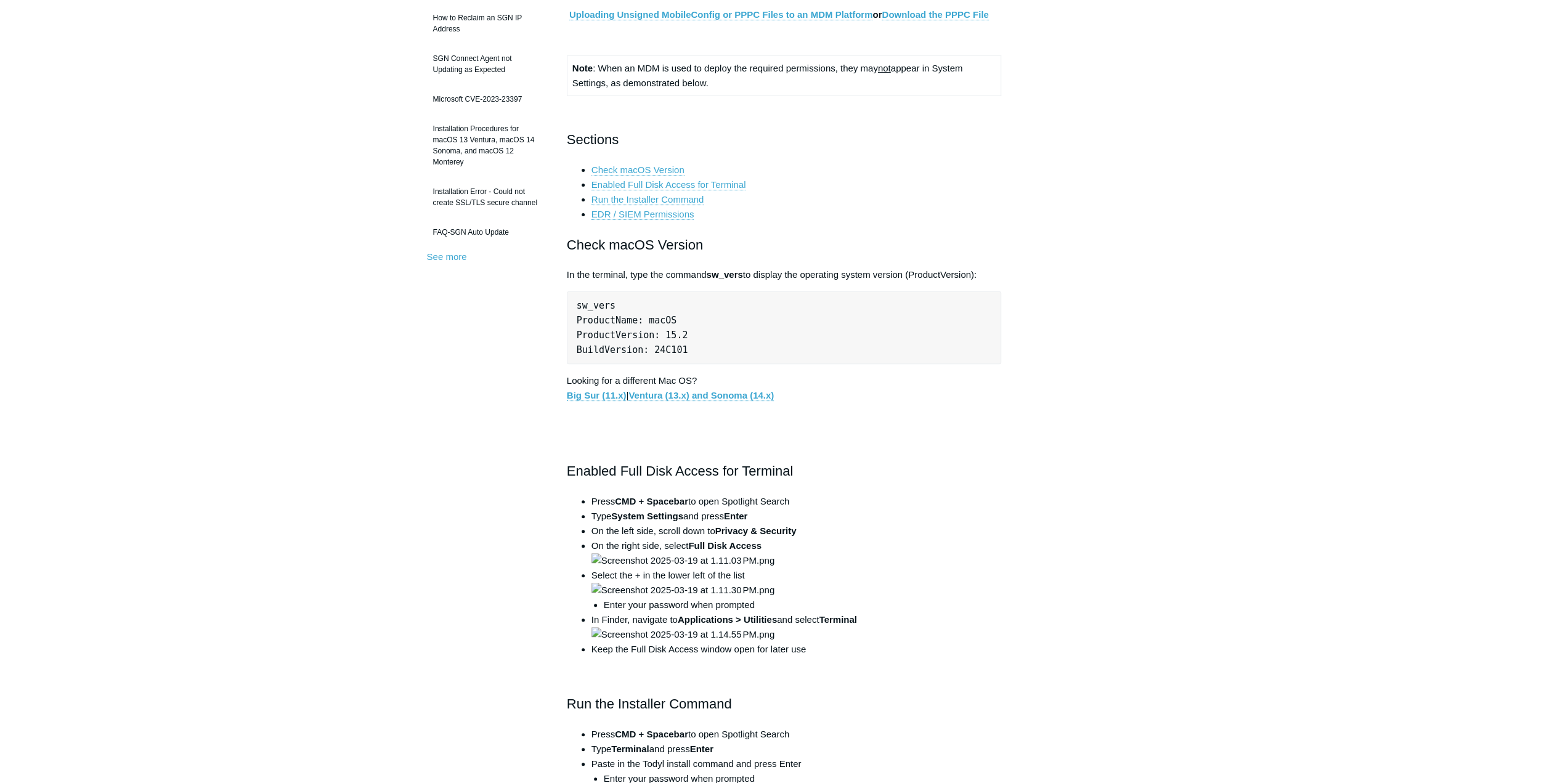
scroll to position [0, 0]
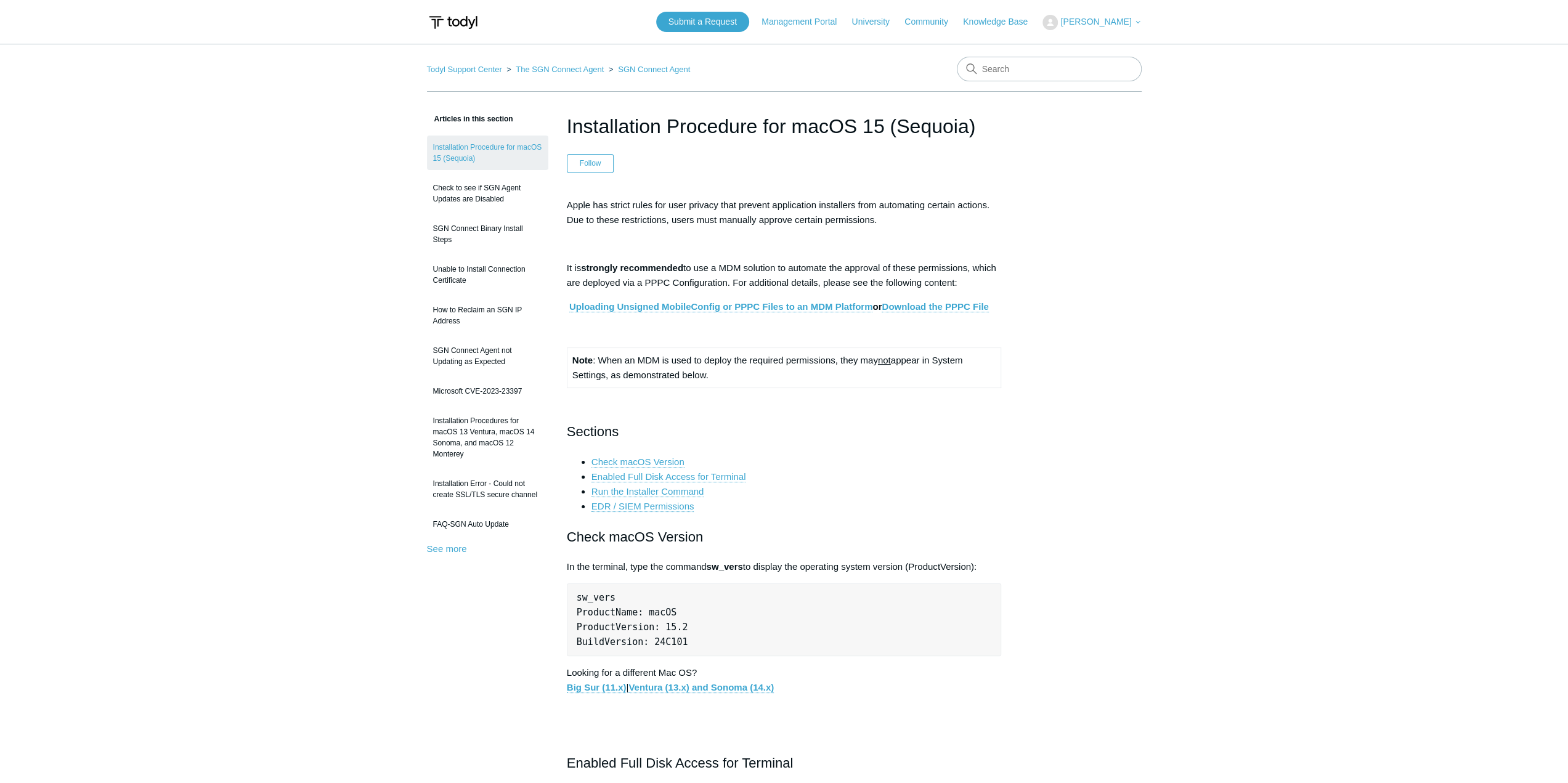
drag, startPoint x: 488, startPoint y: 343, endPoint x: 497, endPoint y: 38, distance: 305.1
